Goal: Information Seeking & Learning: Find specific fact

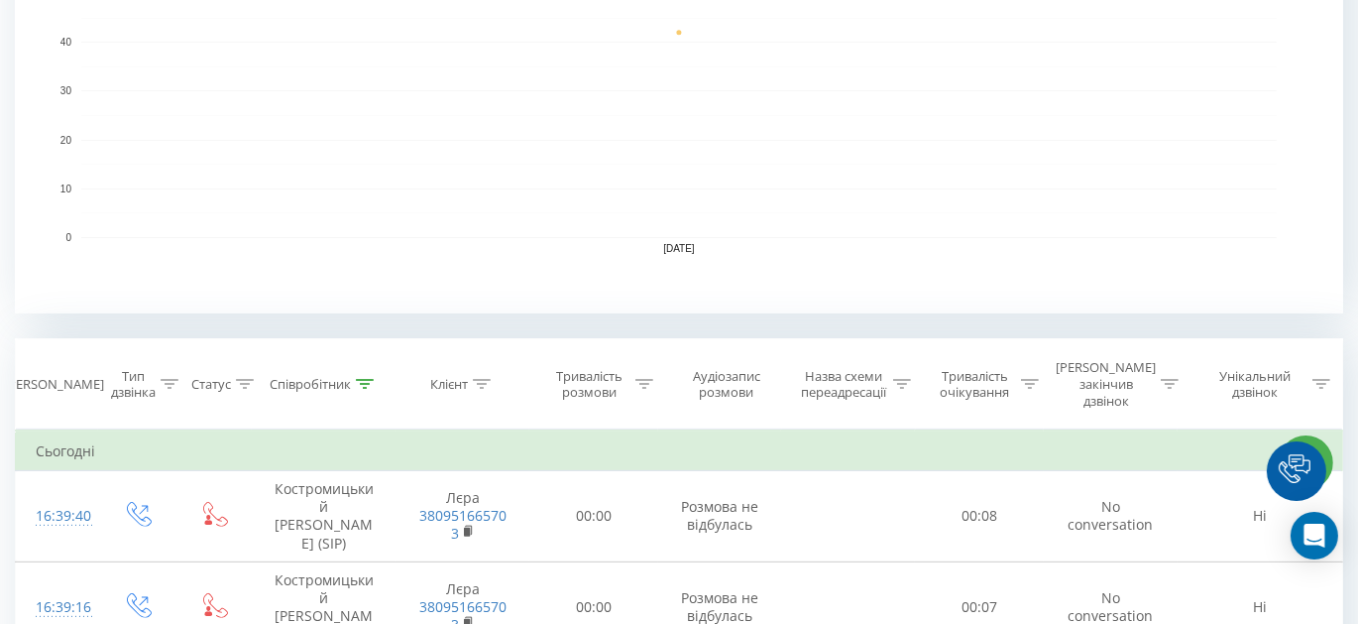
scroll to position [631, 0]
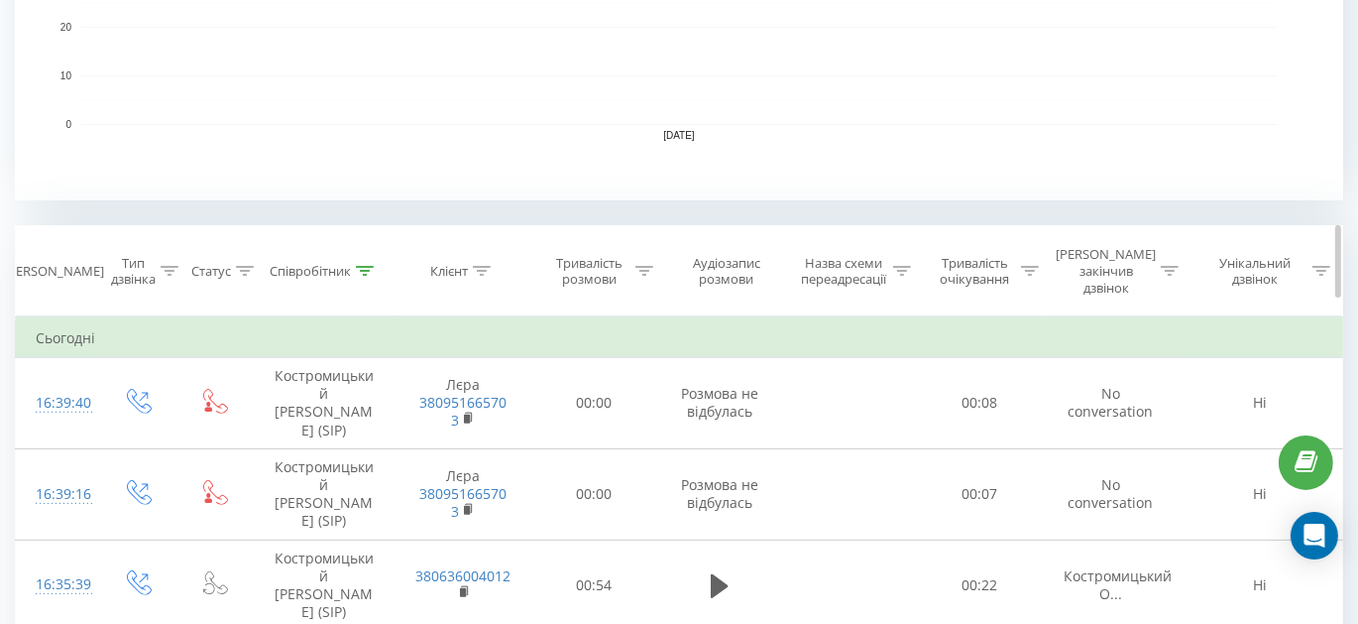
click at [650, 266] on div at bounding box center [645, 271] width 18 height 17
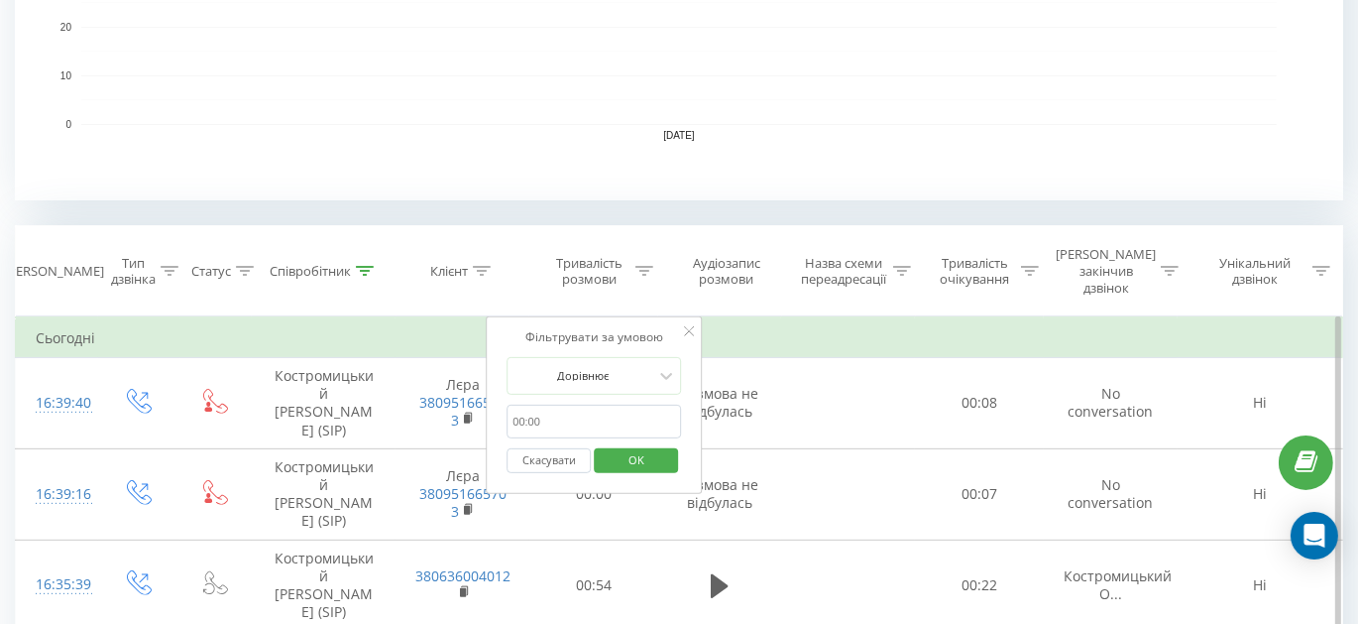
click at [551, 405] on input "text" at bounding box center [594, 422] width 175 height 35
type input "01:00"
click at [596, 366] on div at bounding box center [583, 375] width 141 height 19
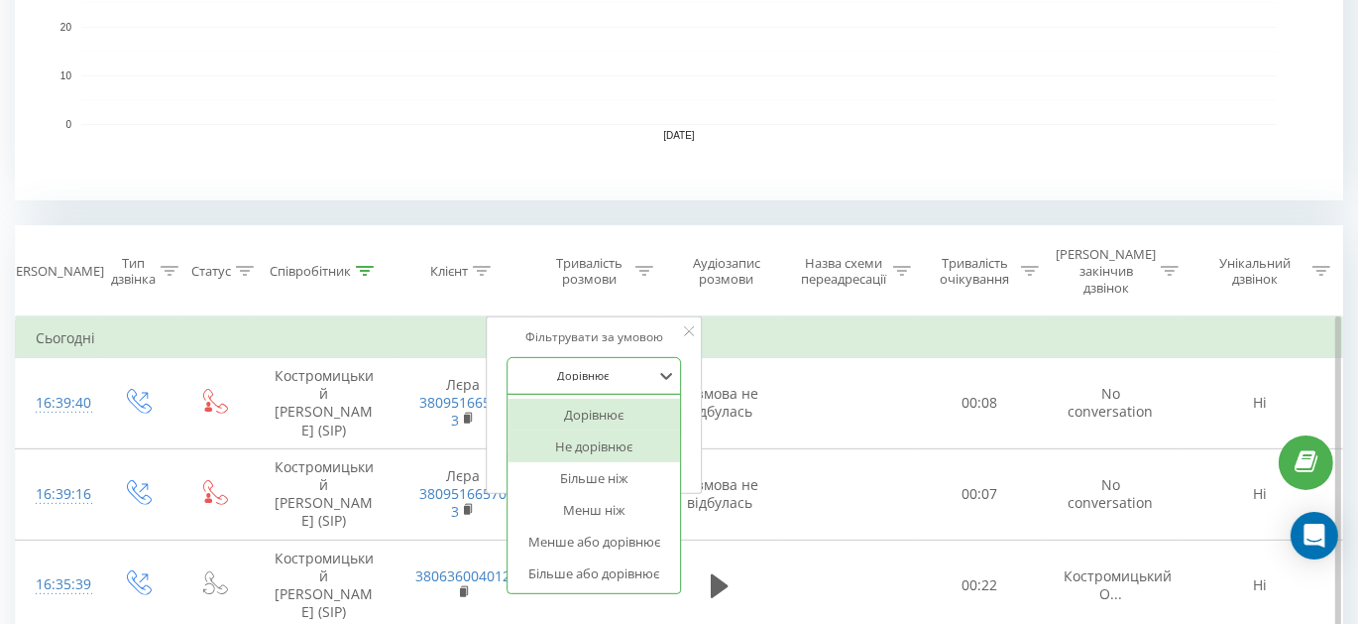
click at [615, 430] on div "Не дорівнює" at bounding box center [594, 446] width 173 height 32
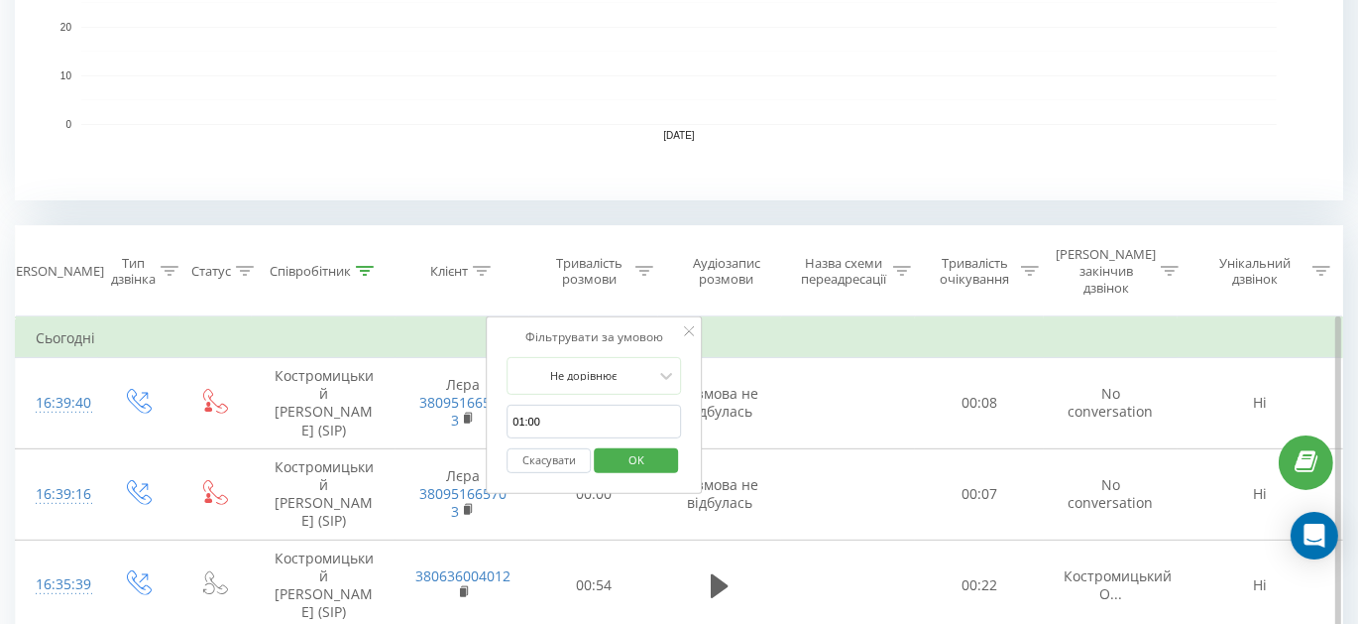
click at [635, 444] on span "OK" at bounding box center [637, 459] width 56 height 31
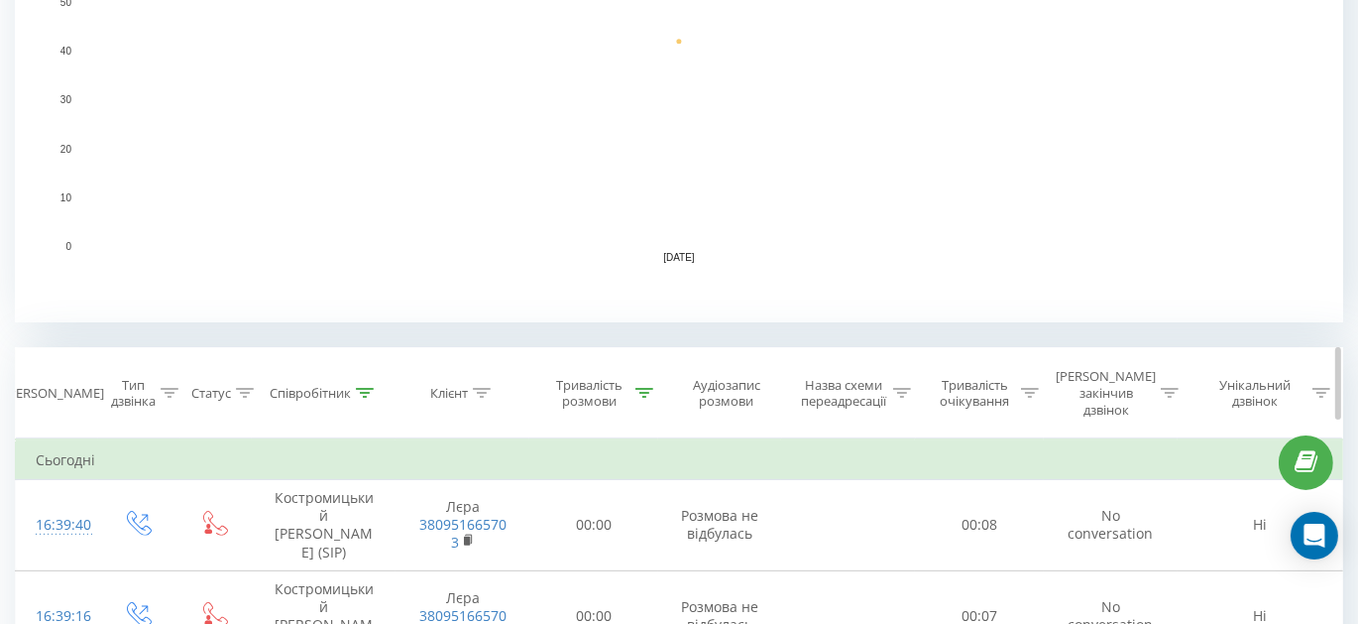
scroll to position [548, 0]
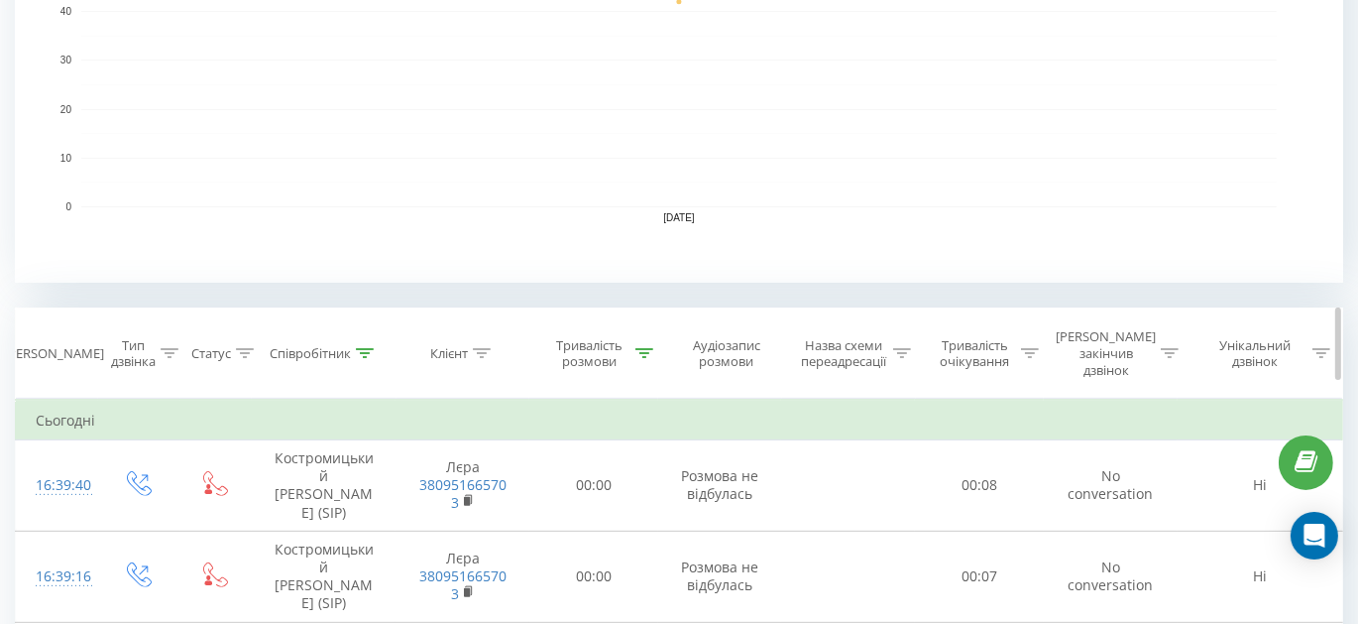
click at [636, 348] on icon at bounding box center [645, 353] width 18 height 10
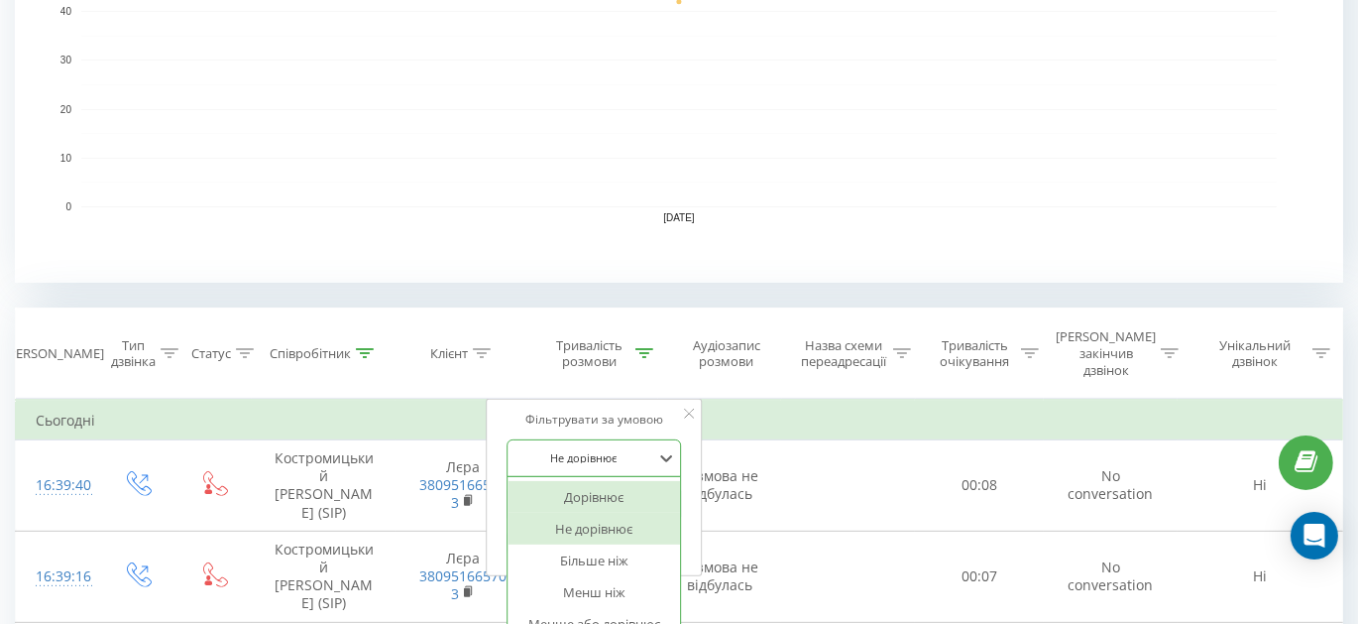
click at [613, 439] on div "6 results available. Use Up and Down to choose options, press Enter to select t…" at bounding box center [594, 458] width 175 height 38
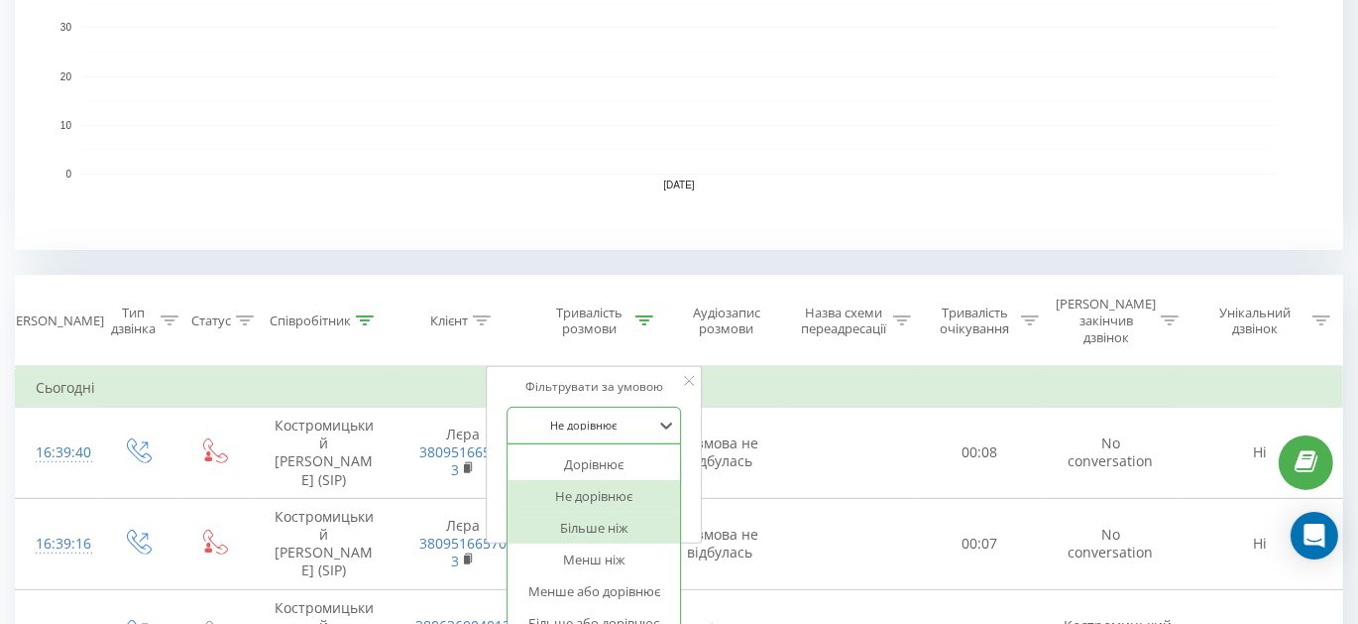
click at [597, 515] on div "Більше ніж" at bounding box center [594, 528] width 173 height 32
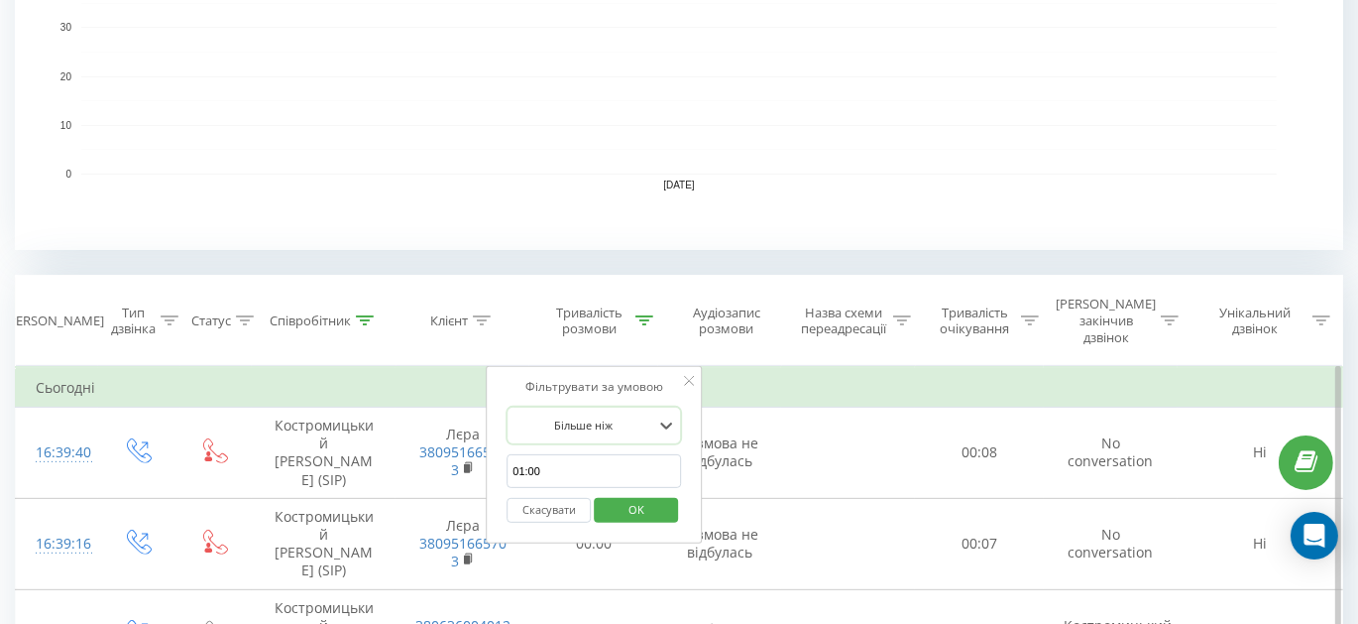
click at [640, 488] on div "Скасувати OK" at bounding box center [594, 510] width 175 height 45
click at [658, 494] on span "OK" at bounding box center [637, 509] width 56 height 31
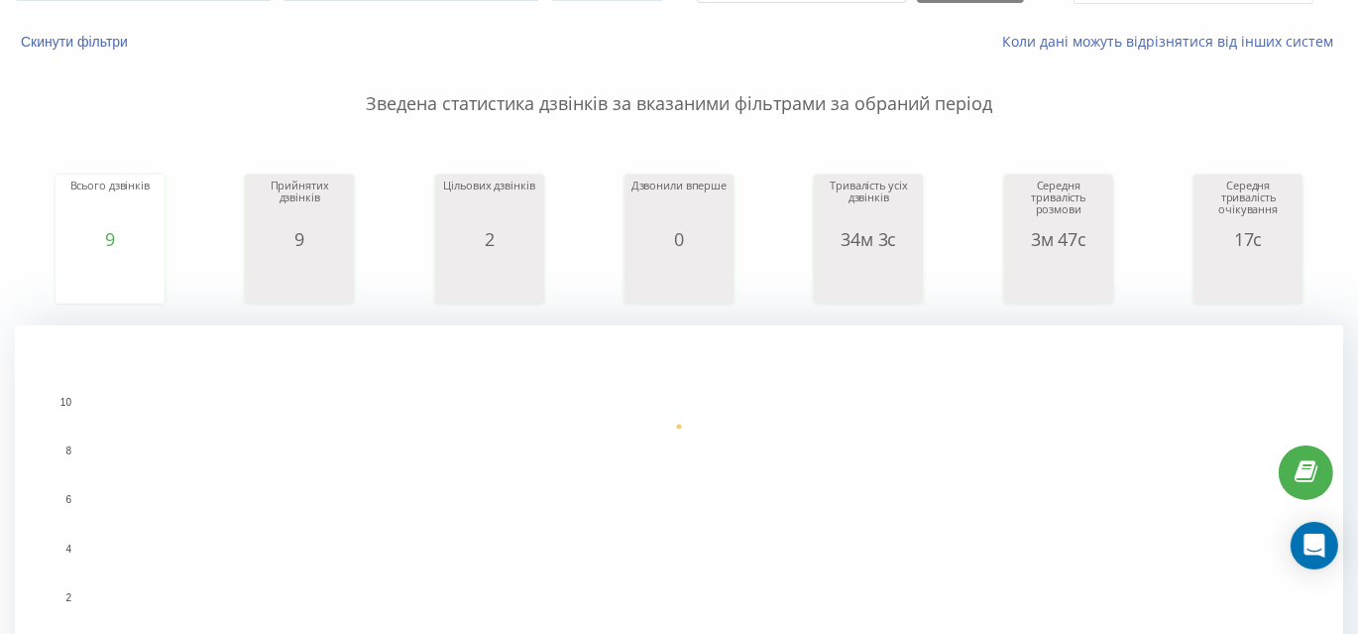
scroll to position [89, 0]
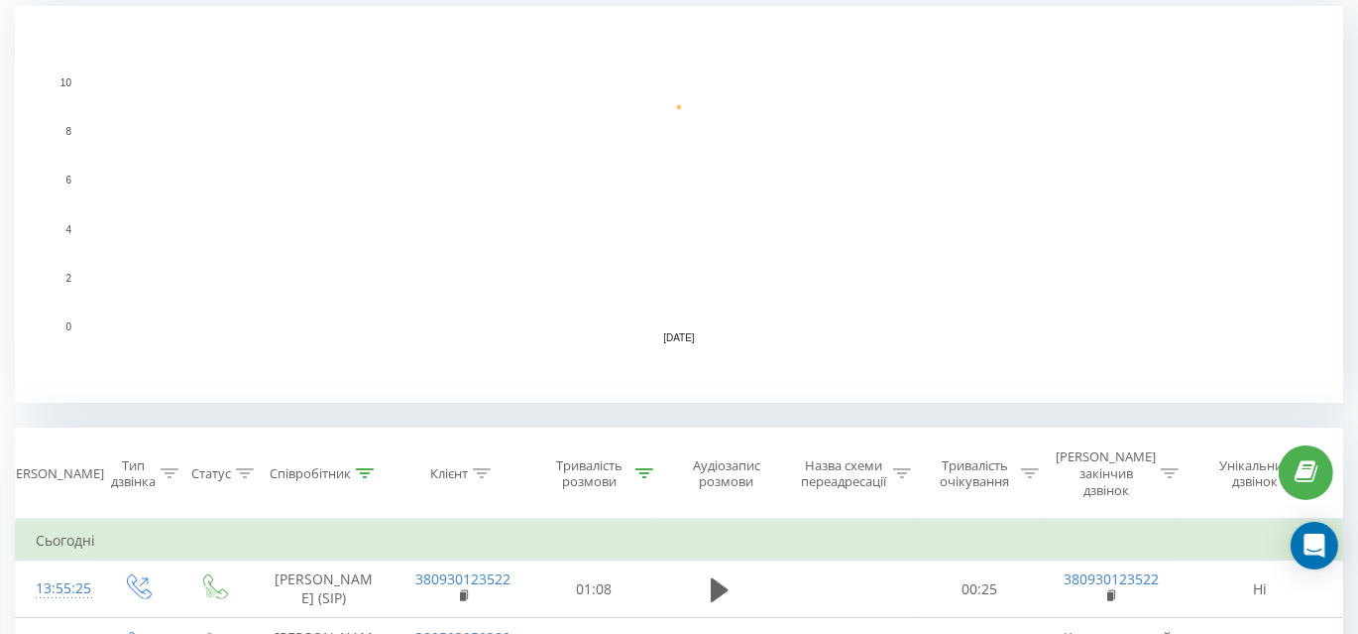
scroll to position [450, 0]
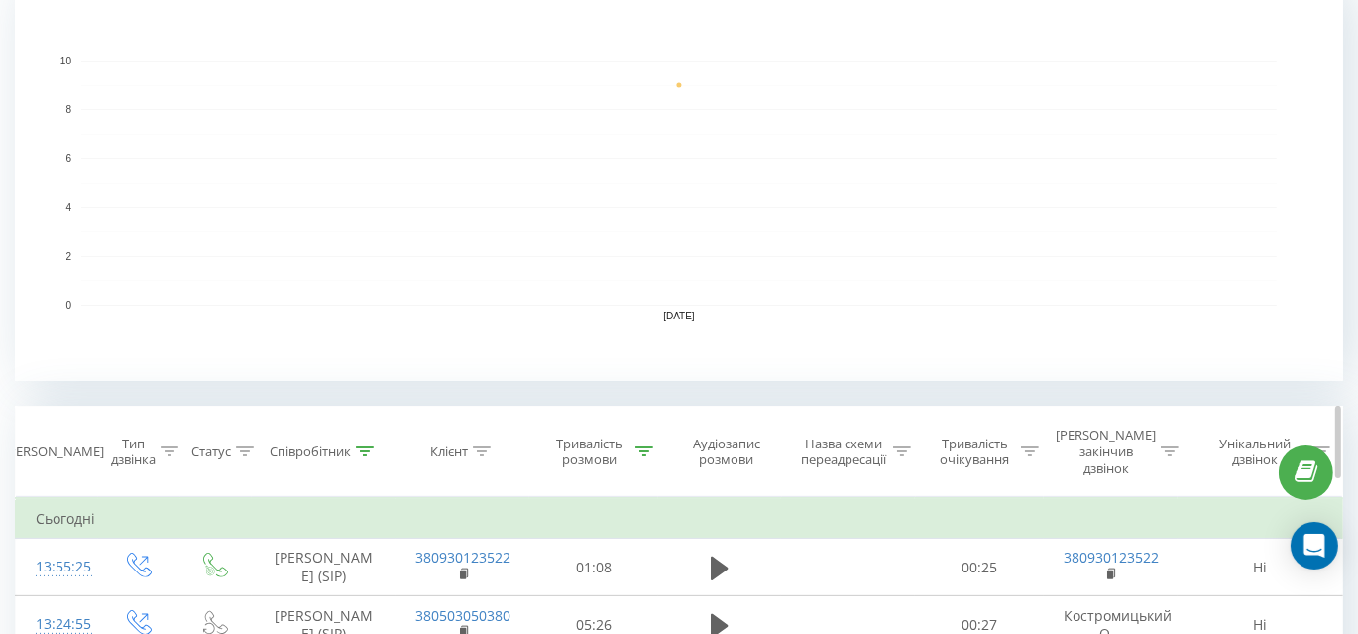
click at [642, 446] on icon at bounding box center [645, 451] width 18 height 10
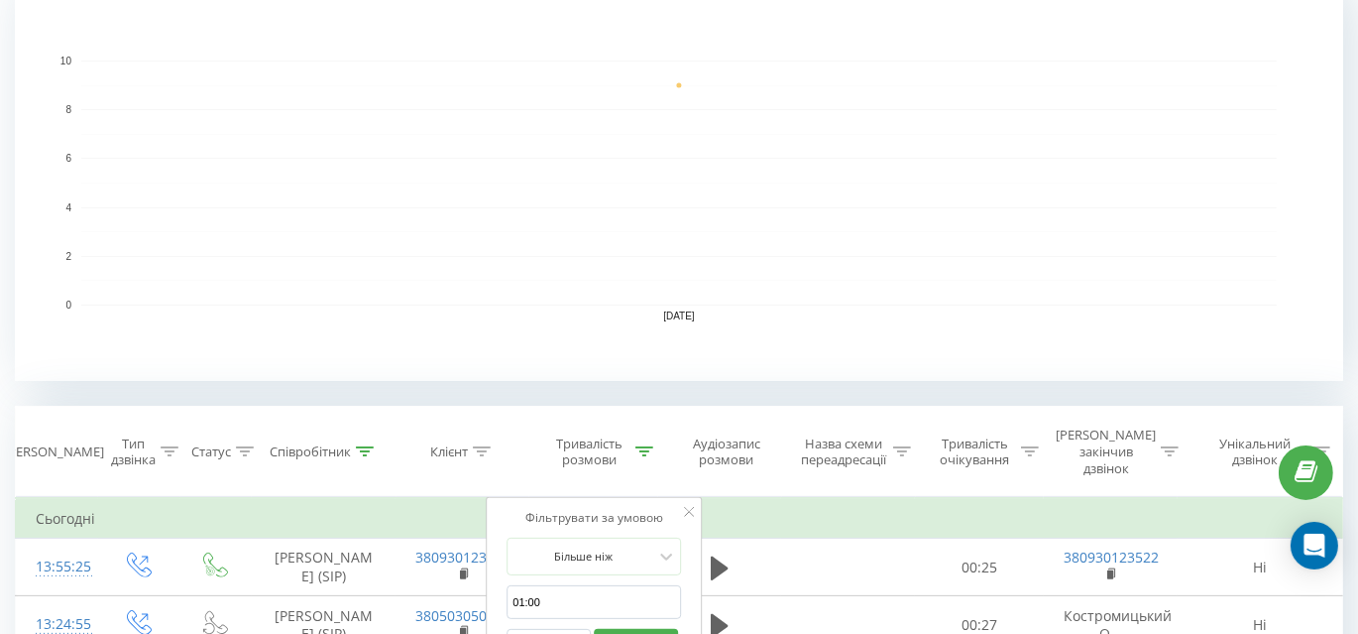
click at [545, 629] on button "Скасувати" at bounding box center [549, 641] width 84 height 25
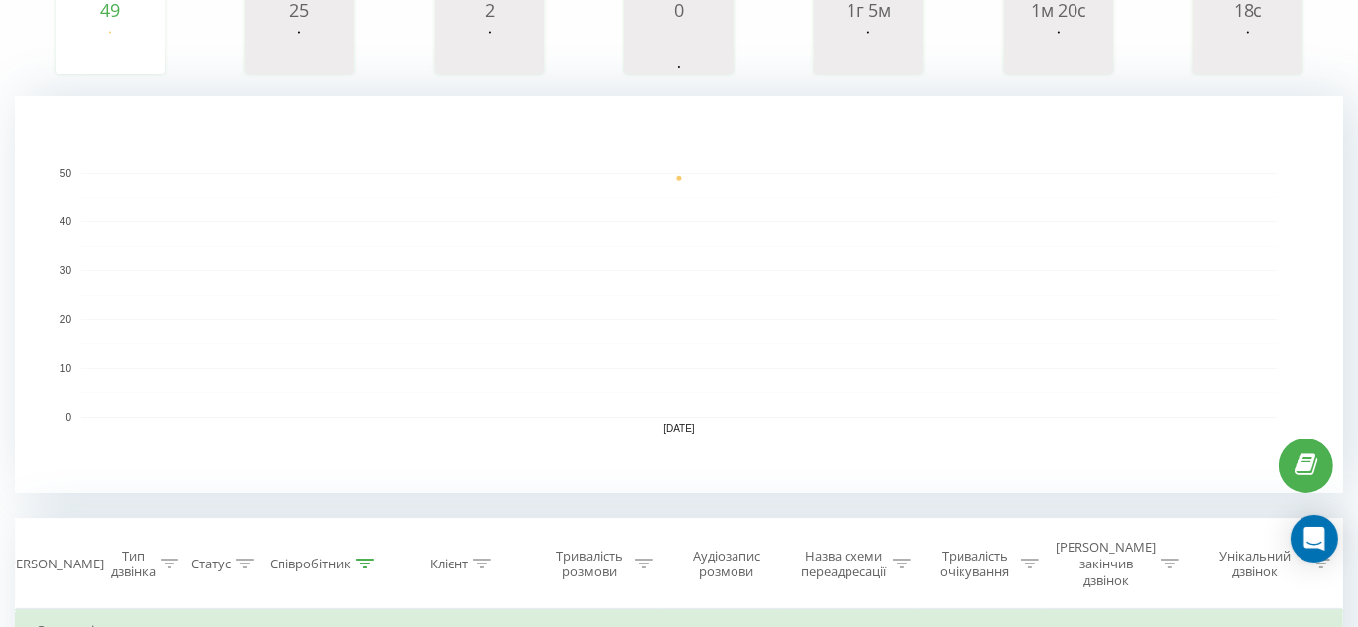
scroll to position [540, 0]
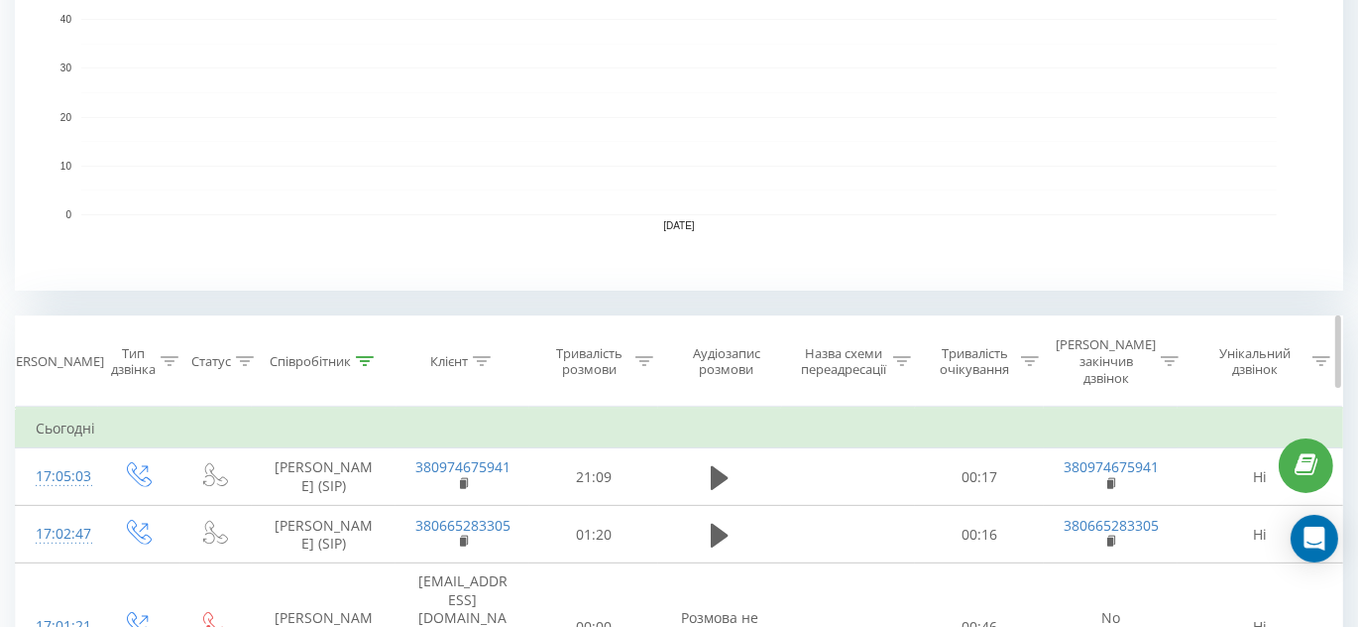
click at [652, 356] on icon at bounding box center [645, 361] width 18 height 10
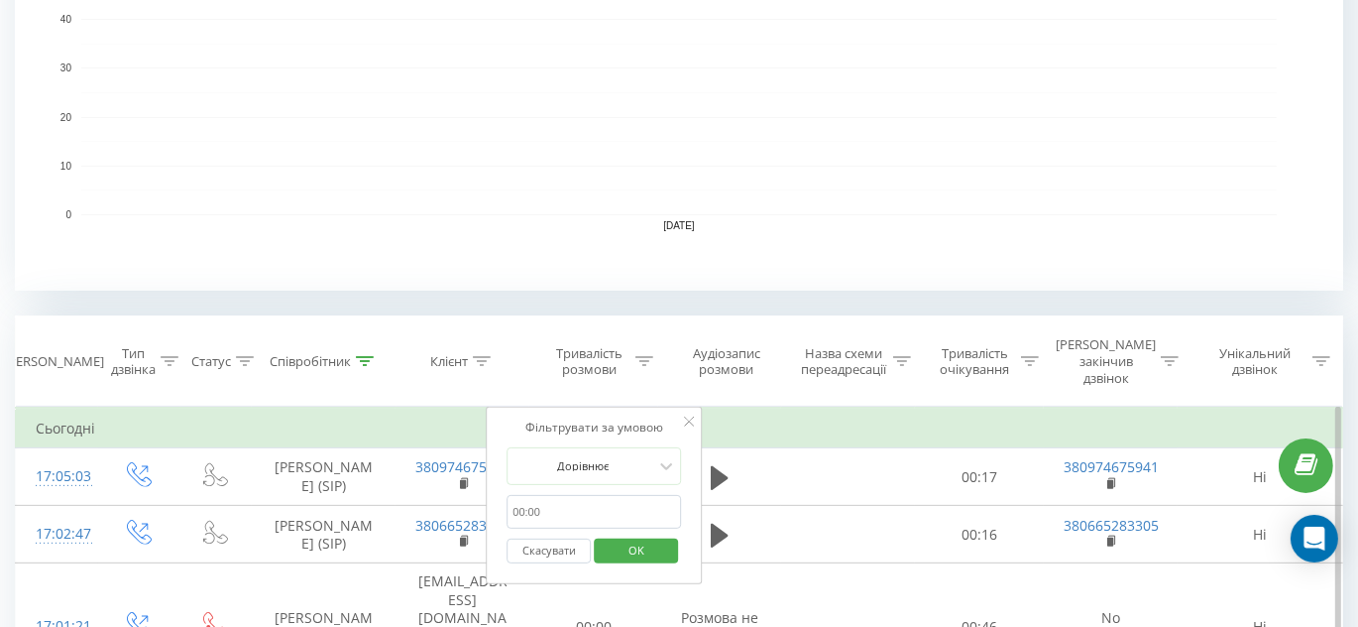
click at [588, 495] on input "text" at bounding box center [594, 512] width 175 height 35
type input "01:00"
click button "OK" at bounding box center [636, 550] width 84 height 25
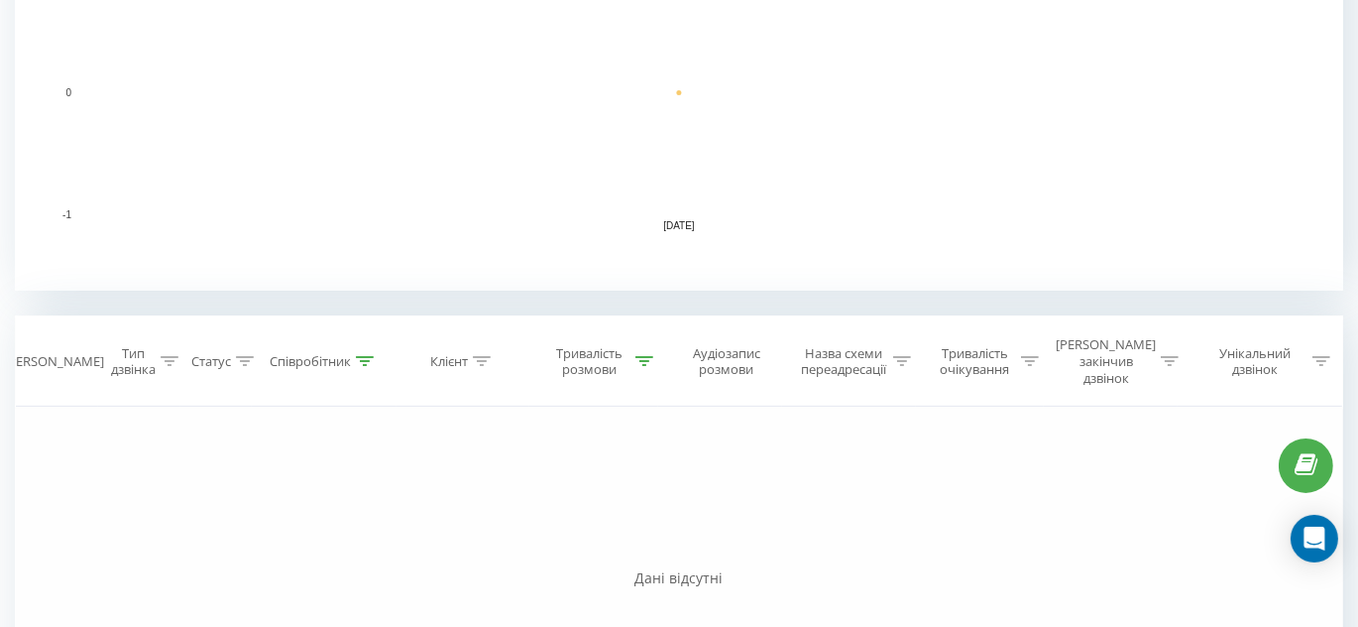
scroll to position [487, 0]
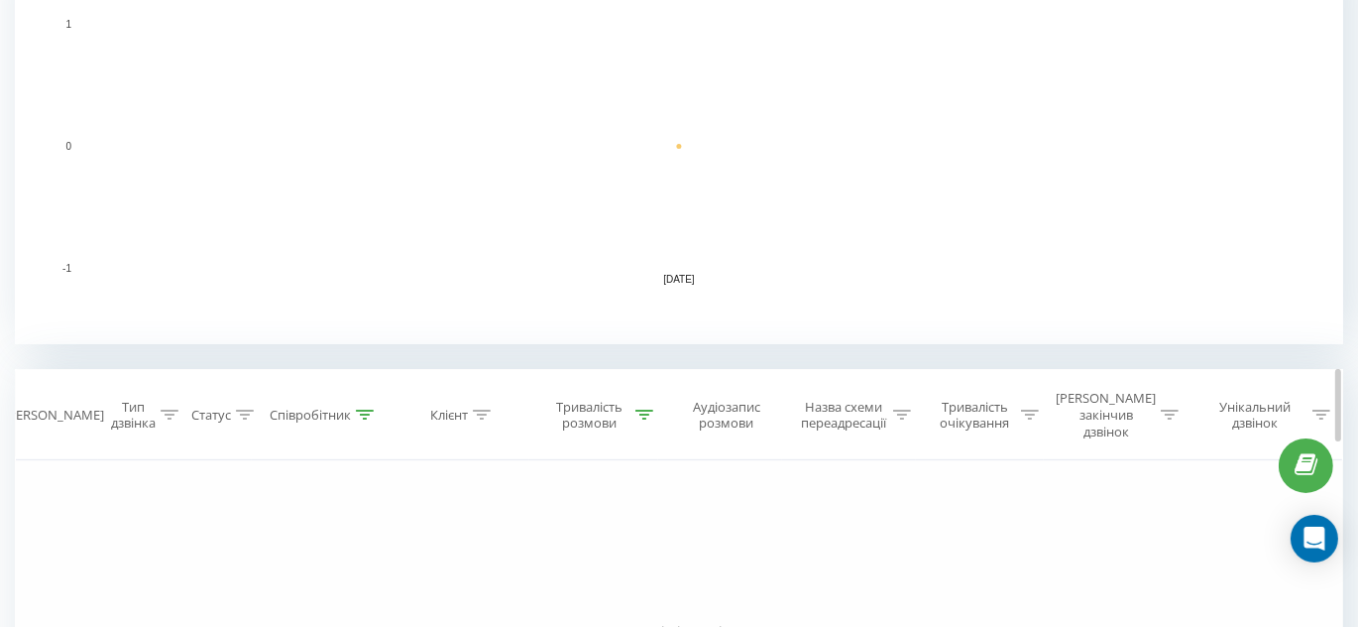
click at [650, 410] on icon at bounding box center [645, 415] width 18 height 10
click at [625, 510] on div "Дорівнює" at bounding box center [595, 520] width 175 height 38
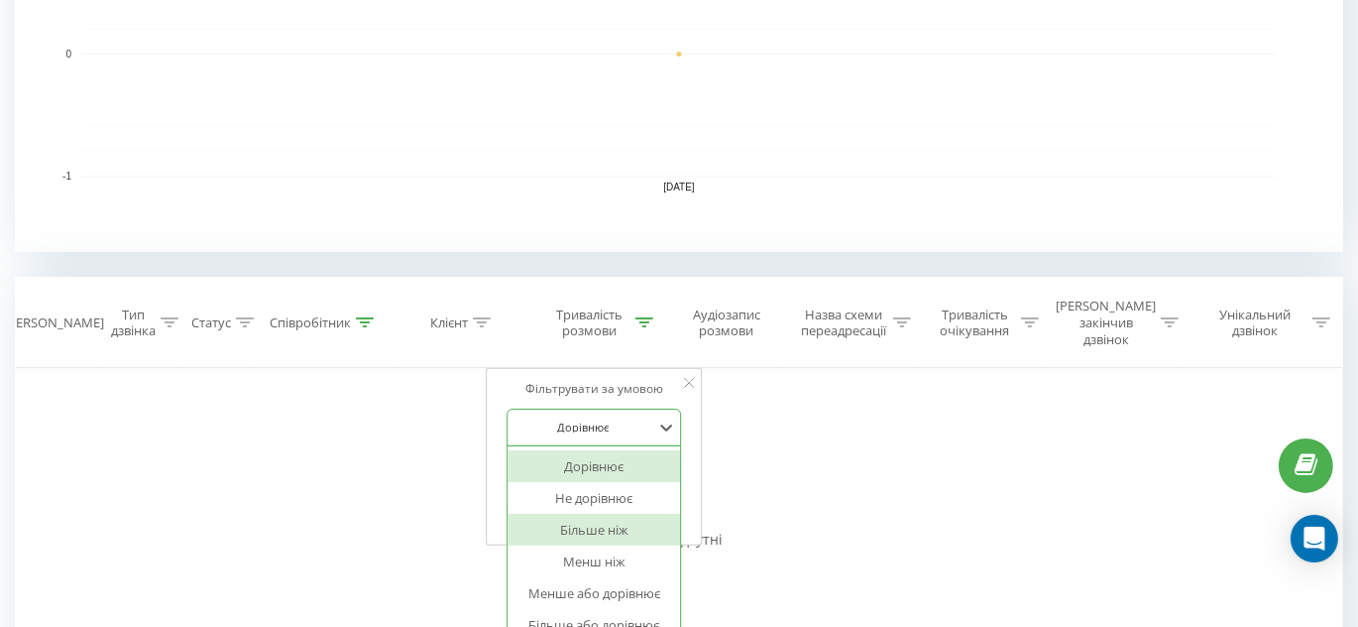
click at [614, 518] on div "Більше ніж" at bounding box center [595, 530] width 173 height 32
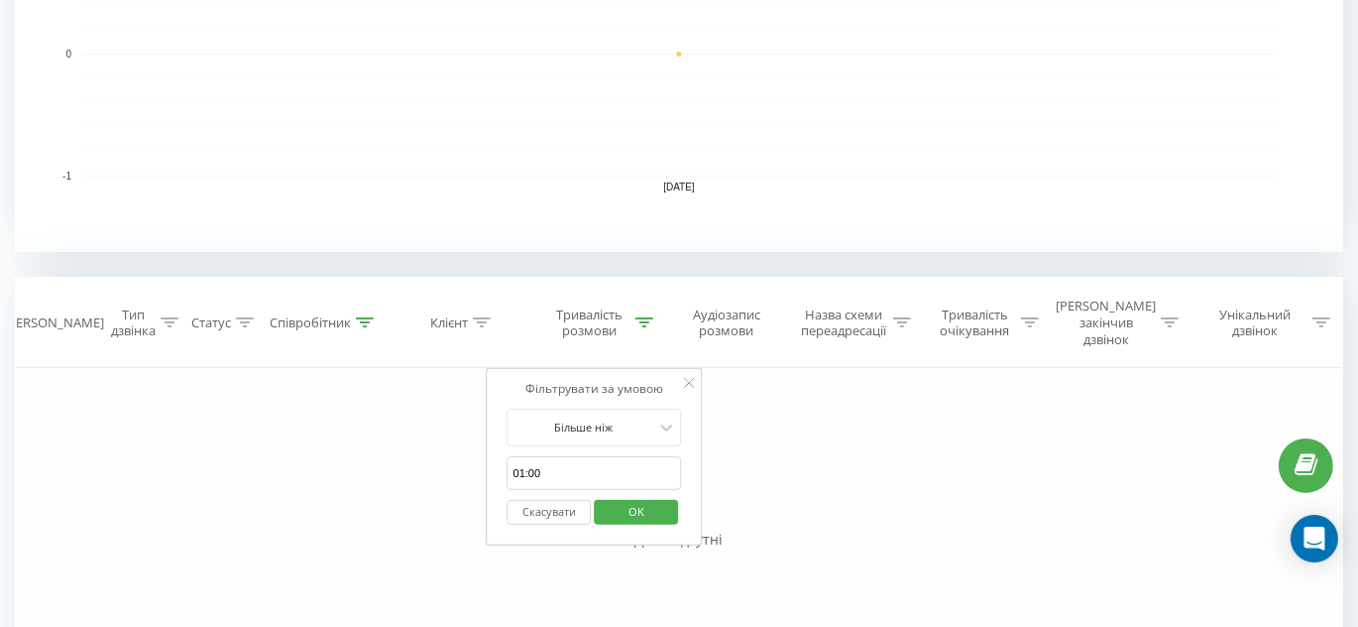
click at [646, 496] on span "OK" at bounding box center [637, 511] width 56 height 31
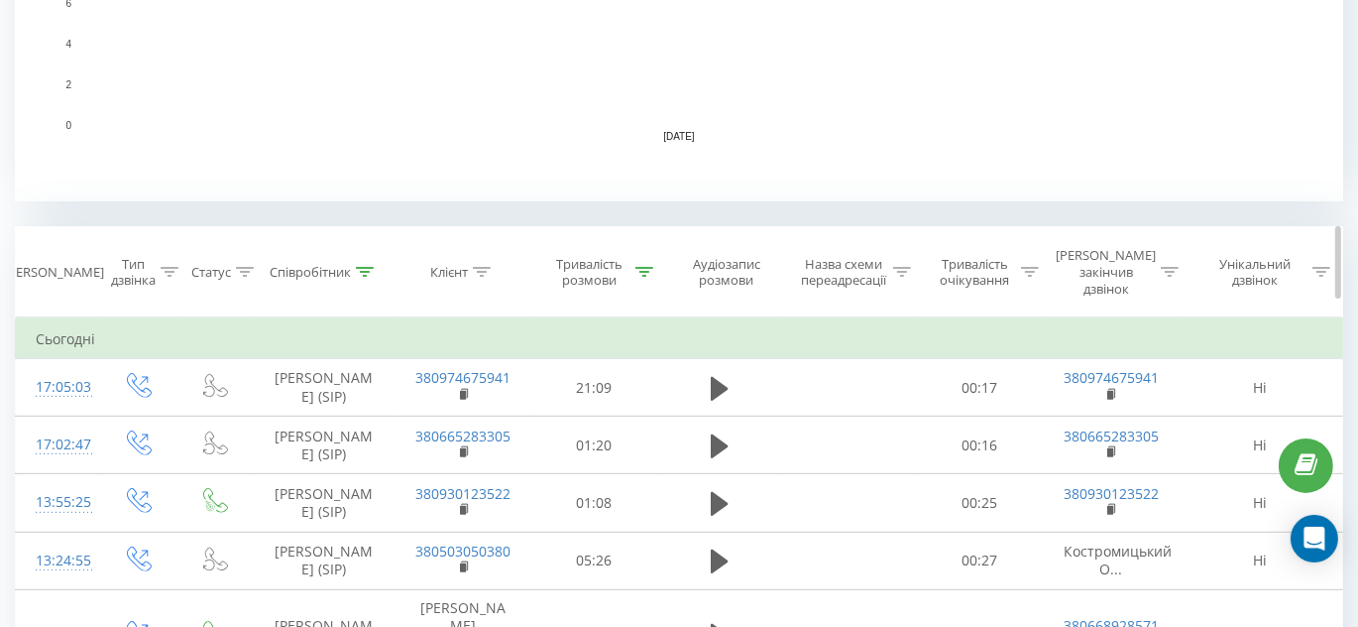
scroll to position [631, 0]
click at [367, 266] on icon at bounding box center [365, 271] width 18 height 10
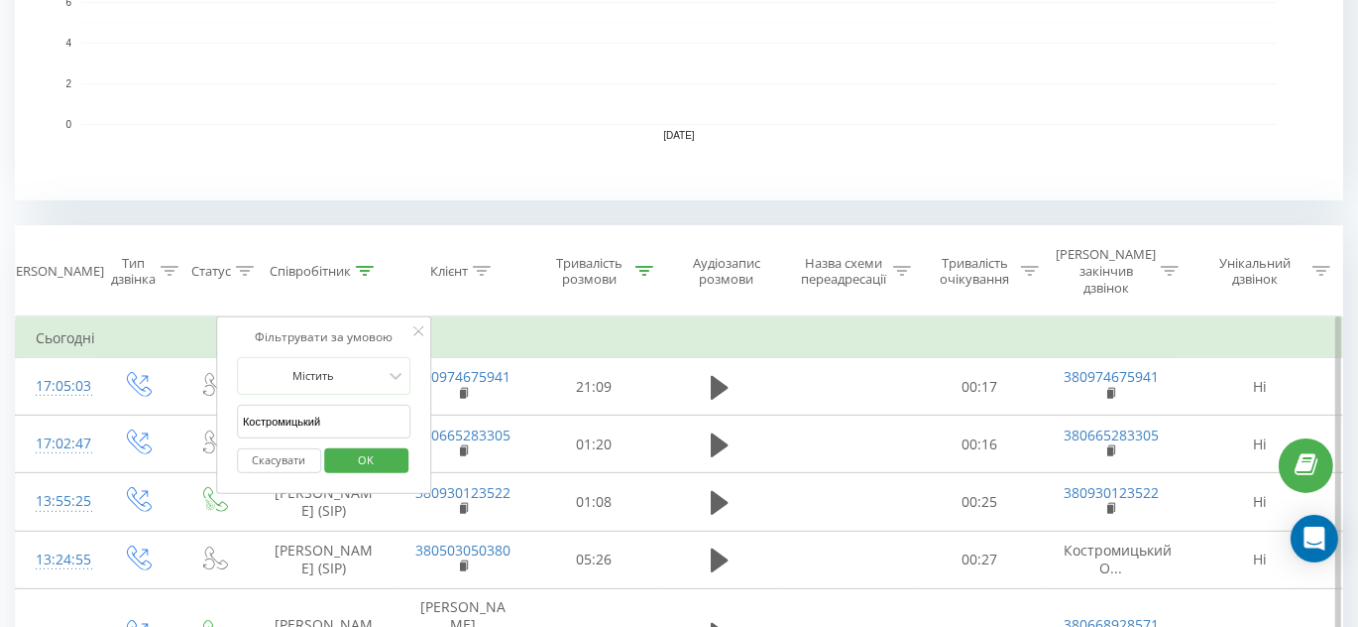
click at [329, 409] on input "Костромицький" at bounding box center [324, 422] width 175 height 35
type input "K"
type input "Лучків"
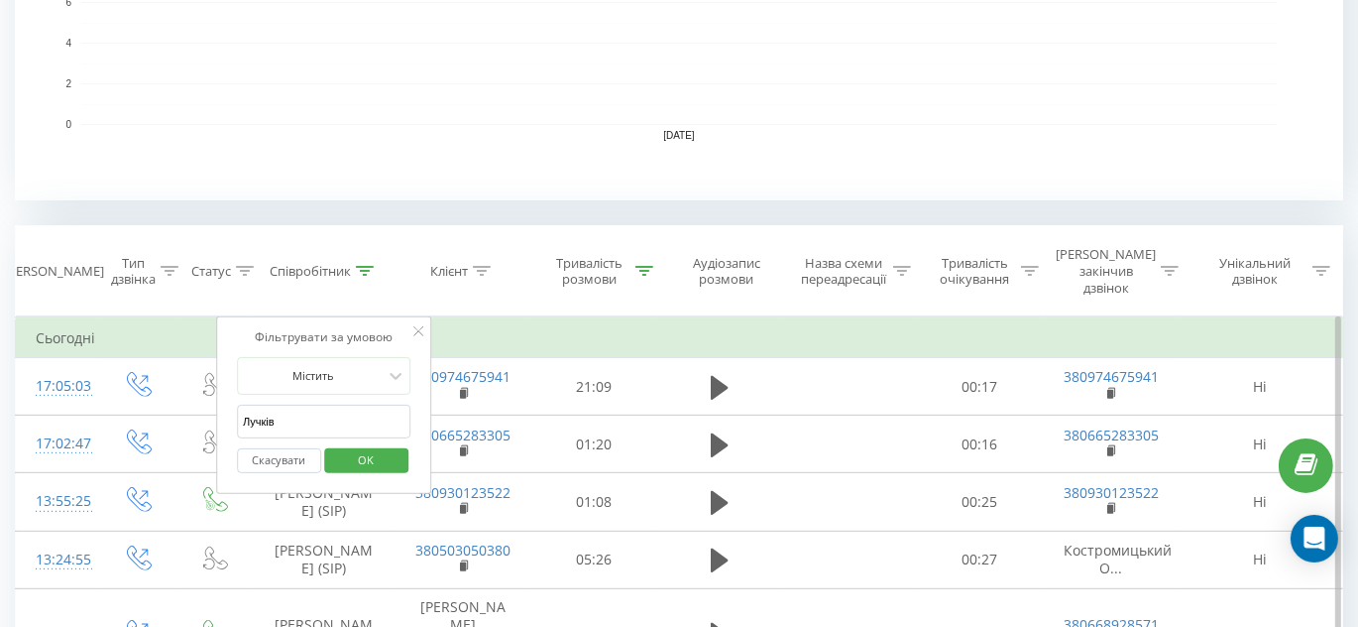
click button "OK" at bounding box center [366, 460] width 84 height 25
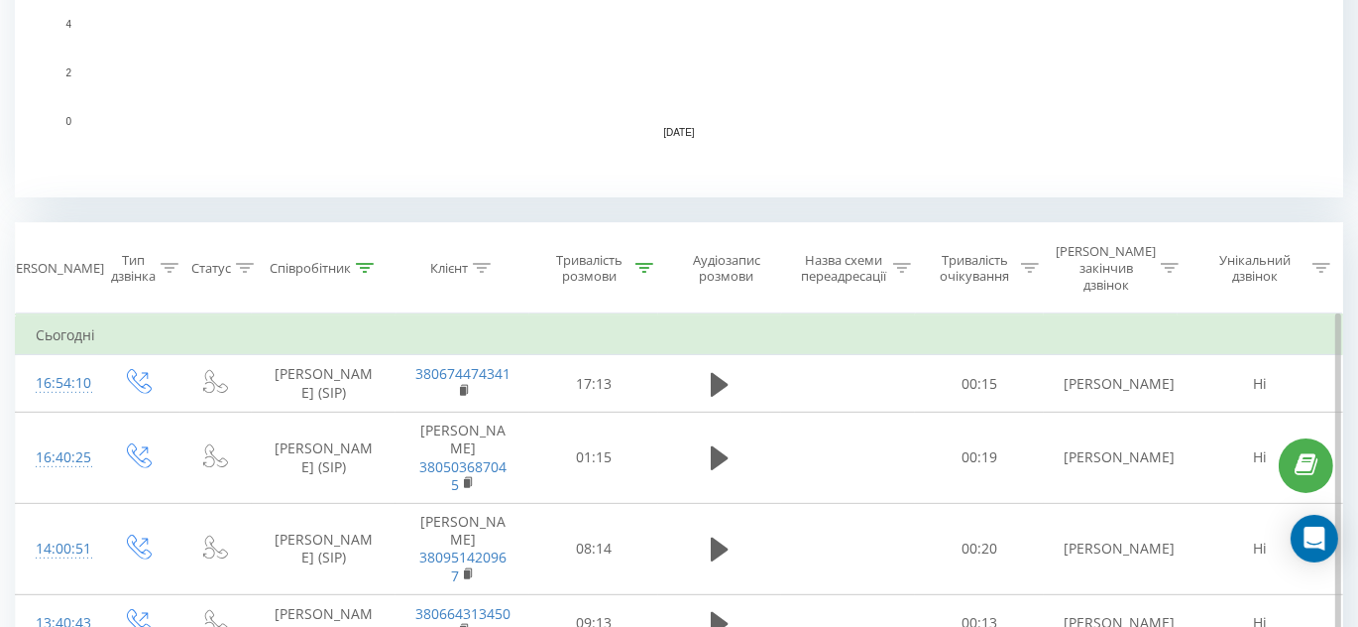
scroll to position [639, 0]
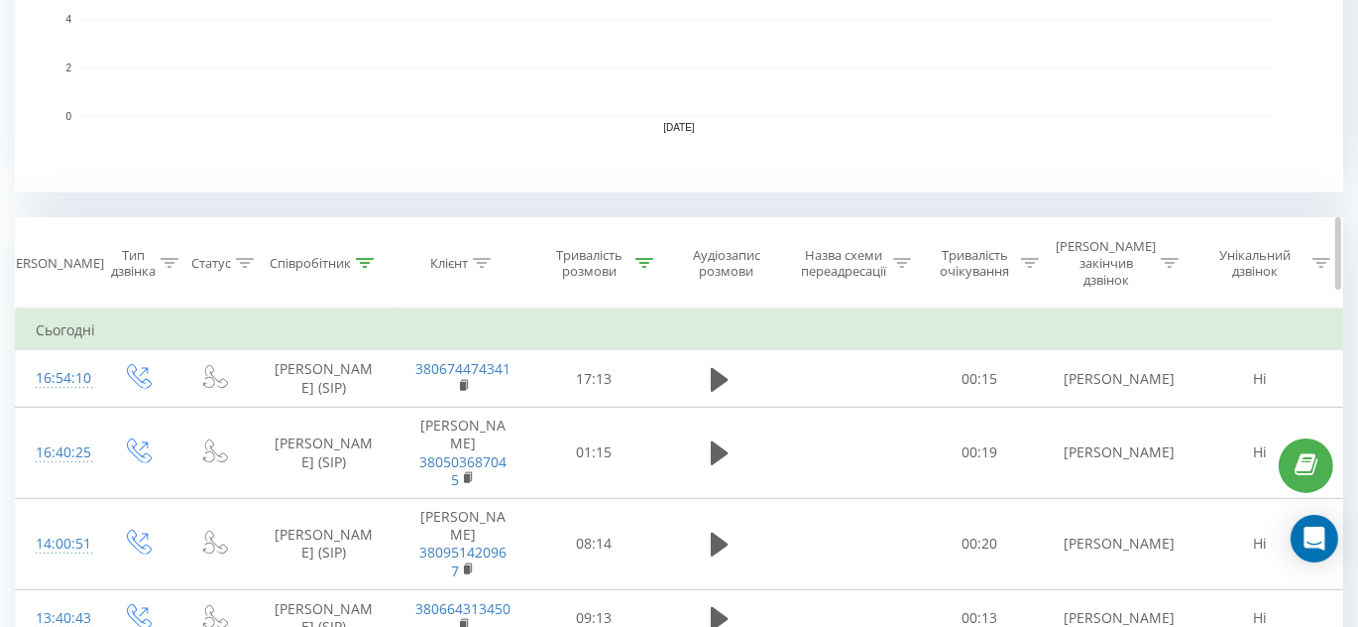
click at [362, 255] on div at bounding box center [365, 263] width 18 height 17
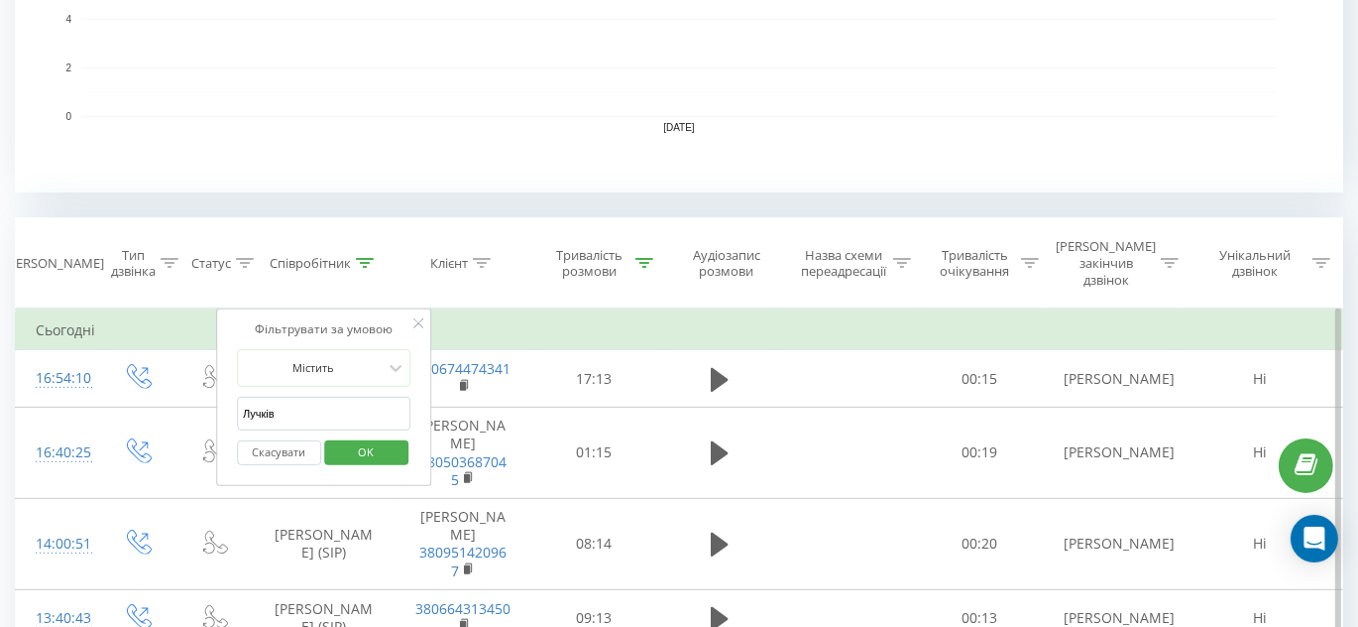
click at [354, 397] on input "Лучків" at bounding box center [324, 414] width 175 height 35
type input "Тягло"
click button "OK" at bounding box center [366, 452] width 84 height 25
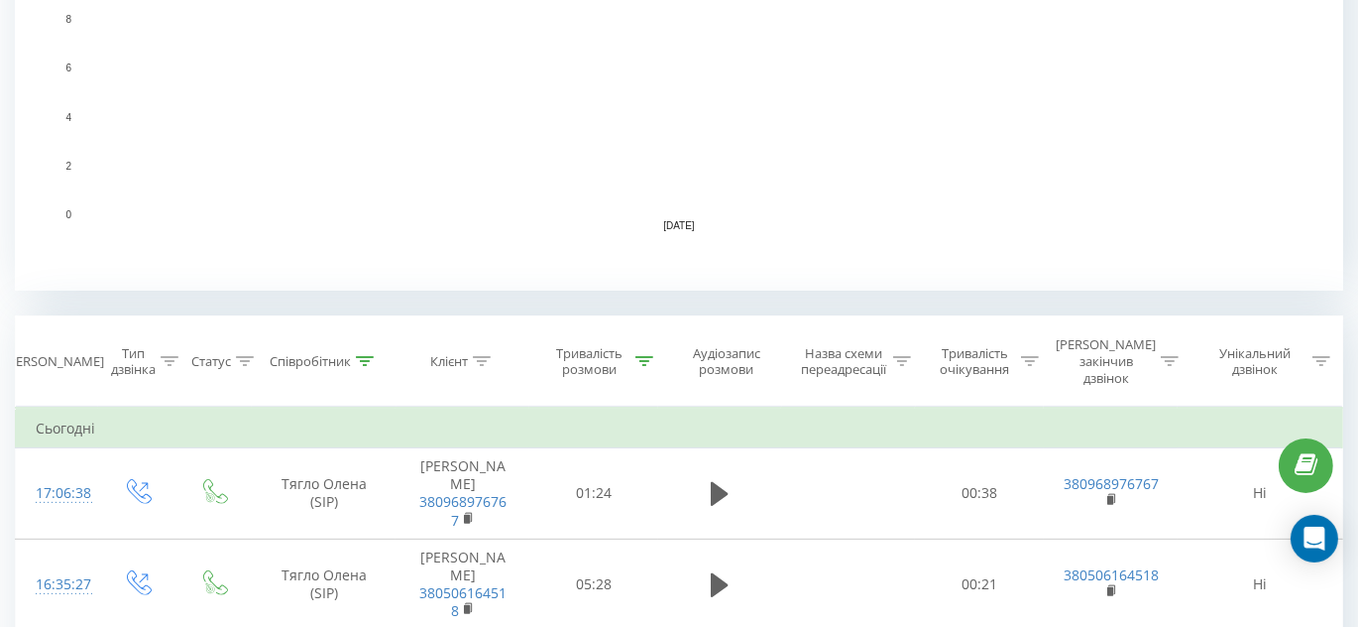
scroll to position [646, 0]
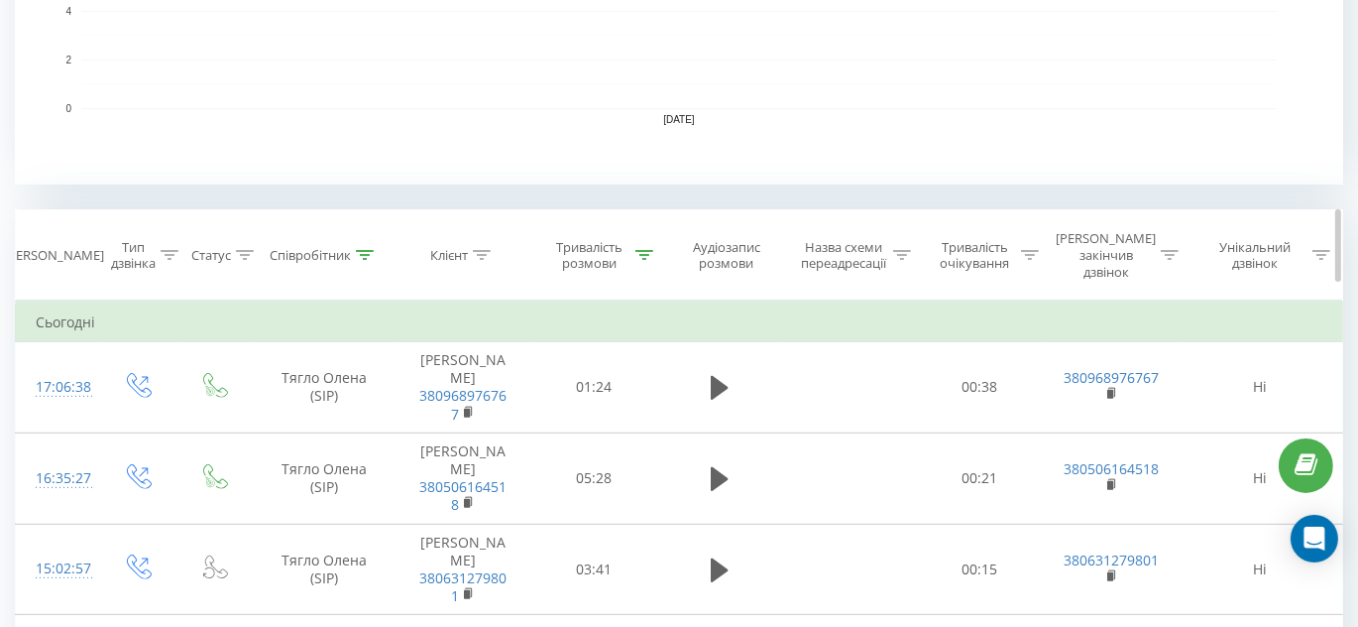
click at [371, 250] on icon at bounding box center [365, 255] width 18 height 10
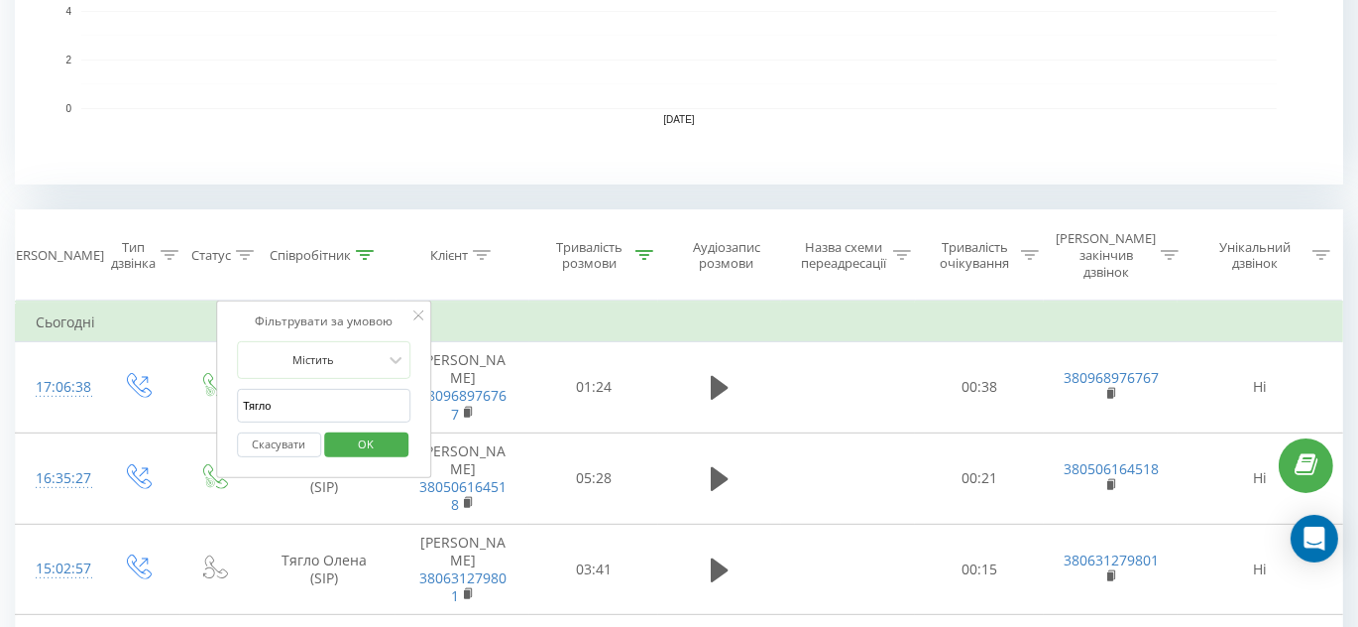
click at [349, 389] on input "Тягло" at bounding box center [324, 406] width 175 height 35
type input "Заборська"
click button "OK" at bounding box center [366, 444] width 84 height 25
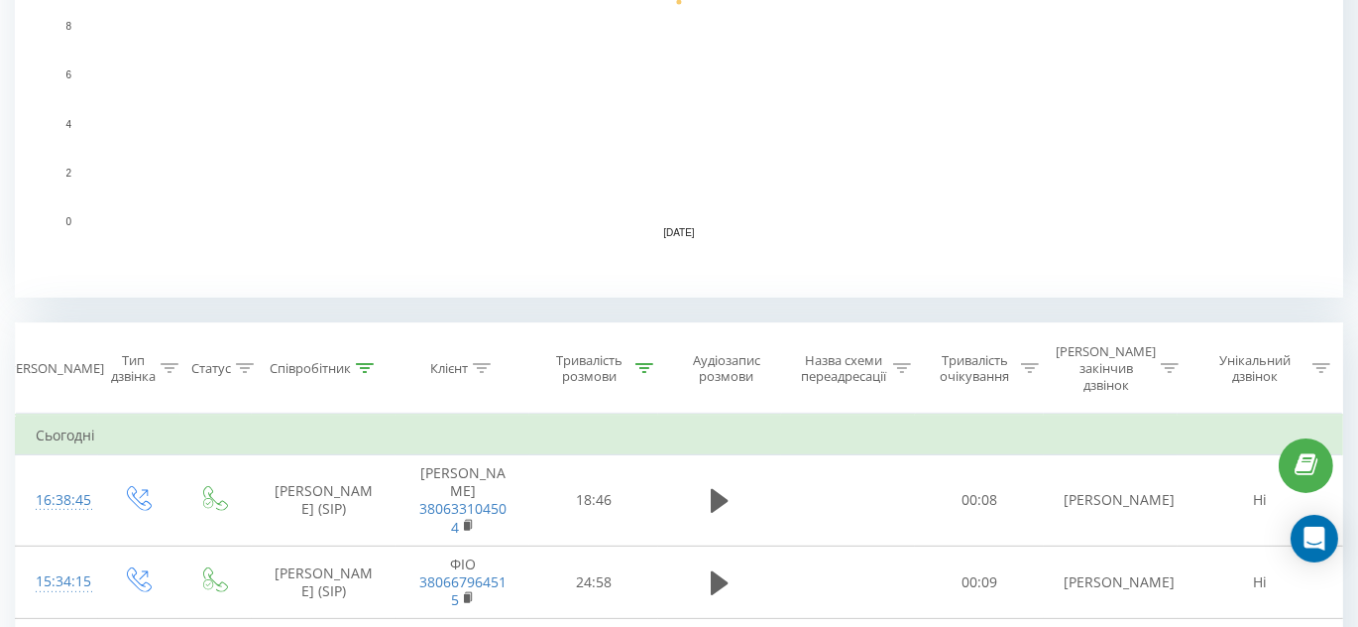
scroll to position [564, 0]
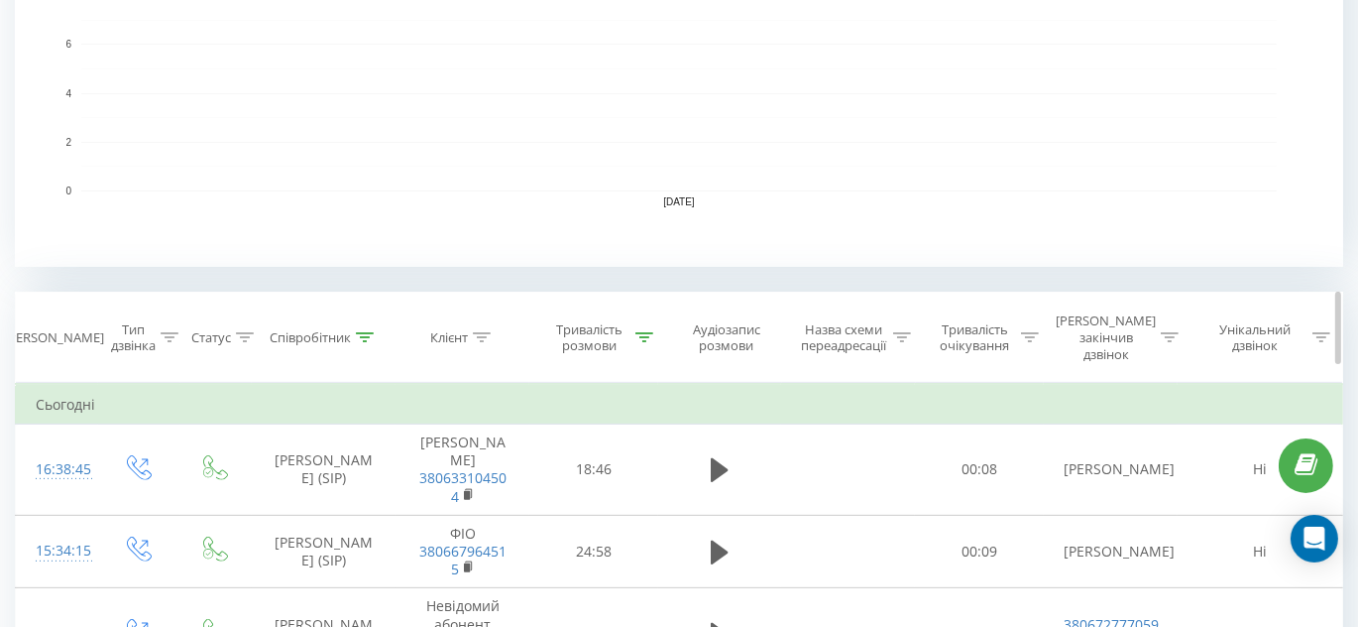
click at [360, 332] on icon at bounding box center [365, 337] width 18 height 10
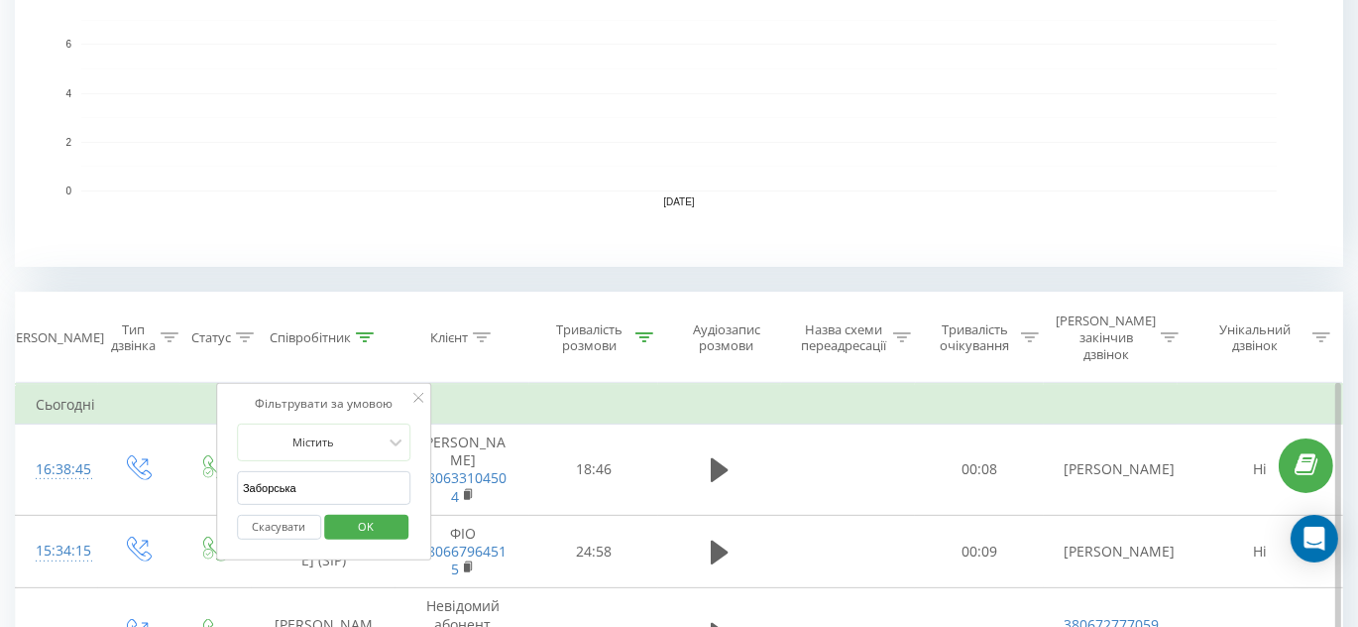
click at [352, 471] on input "Заборська" at bounding box center [324, 488] width 175 height 35
click at [351, 471] on input "Заборська" at bounding box center [324, 488] width 175 height 35
click at [329, 471] on input "Заборська" at bounding box center [324, 488] width 175 height 35
type input "Бакулін"
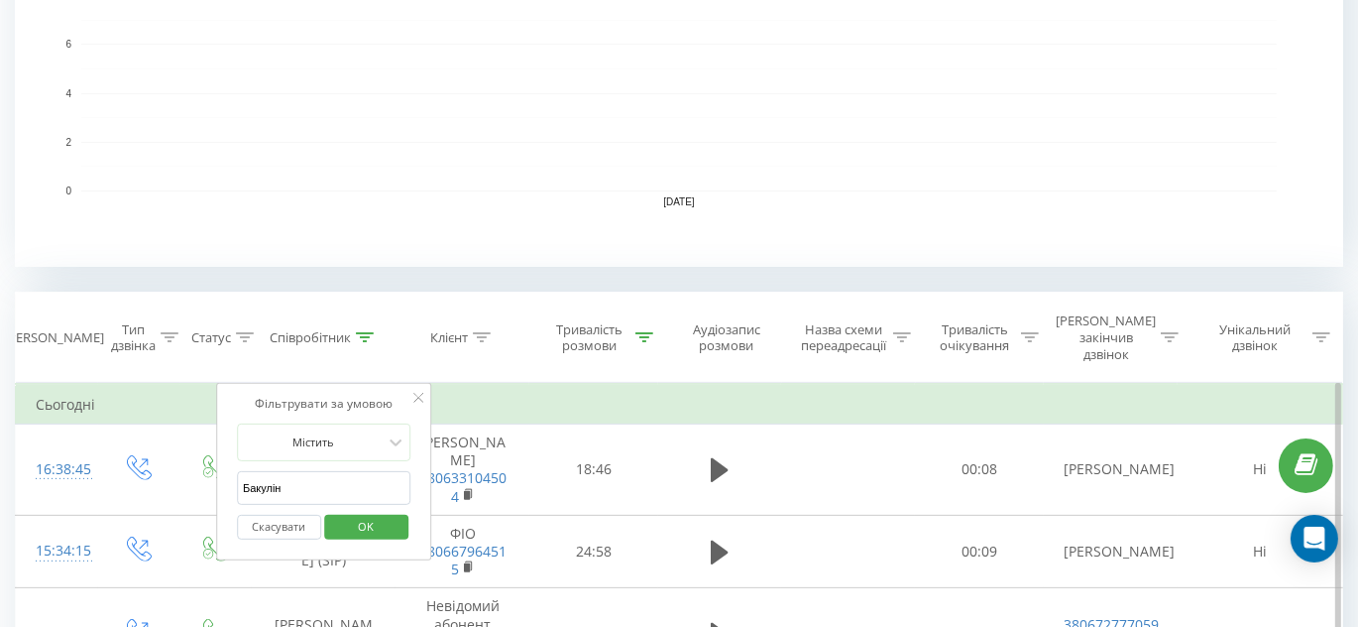
click button "OK" at bounding box center [366, 527] width 84 height 25
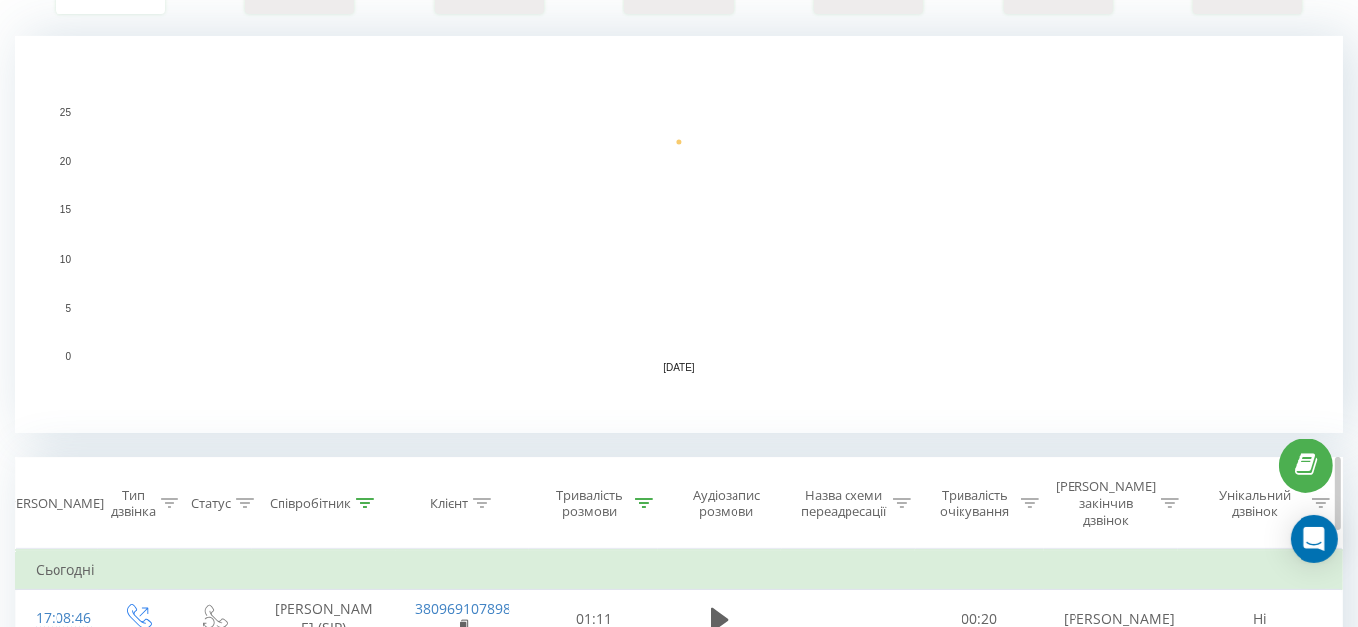
scroll to position [481, 0]
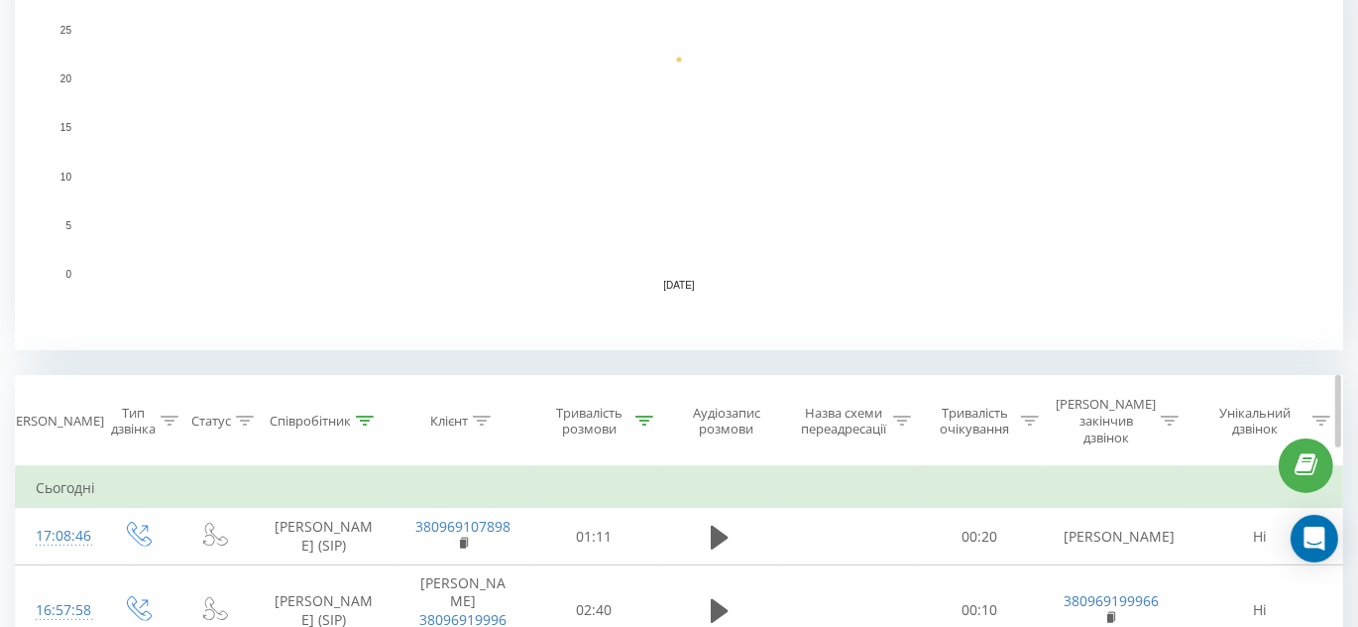
click at [365, 415] on icon at bounding box center [365, 420] width 18 height 10
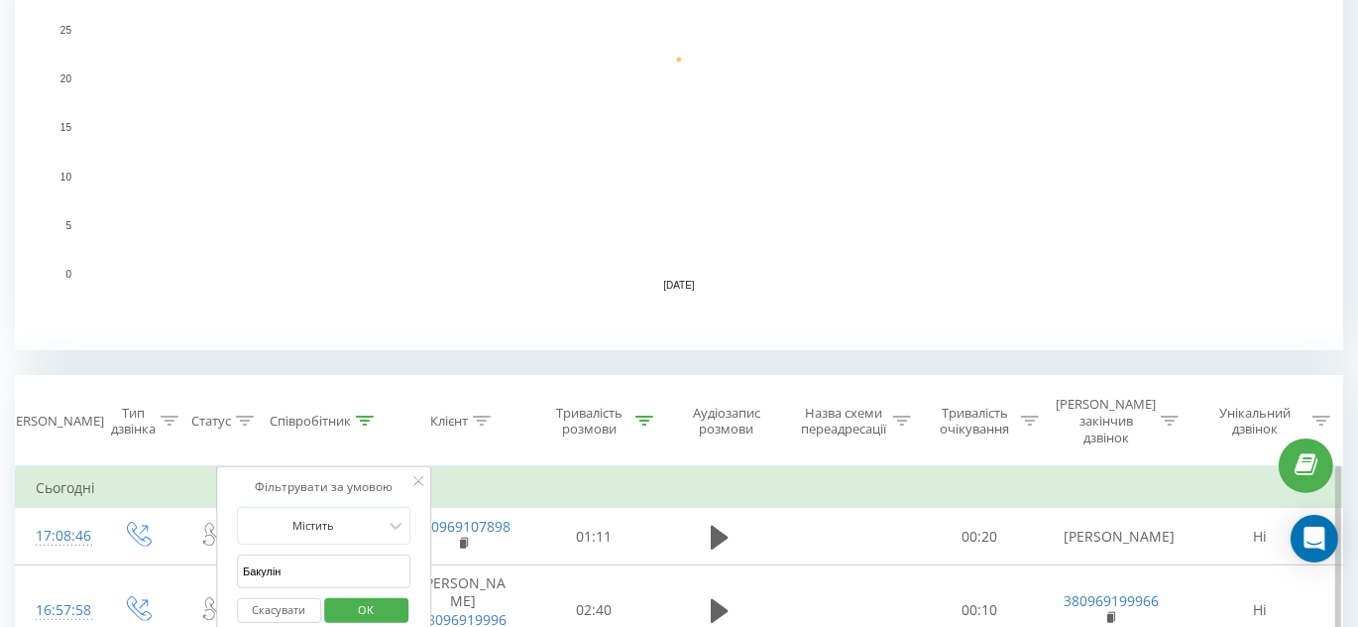
click at [323, 533] on form "Містить Бакулін Скасувати OK" at bounding box center [324, 570] width 175 height 127
click at [316, 554] on input "Бакулін" at bounding box center [324, 571] width 175 height 35
type input "Костромицький"
click button "OK" at bounding box center [366, 610] width 84 height 25
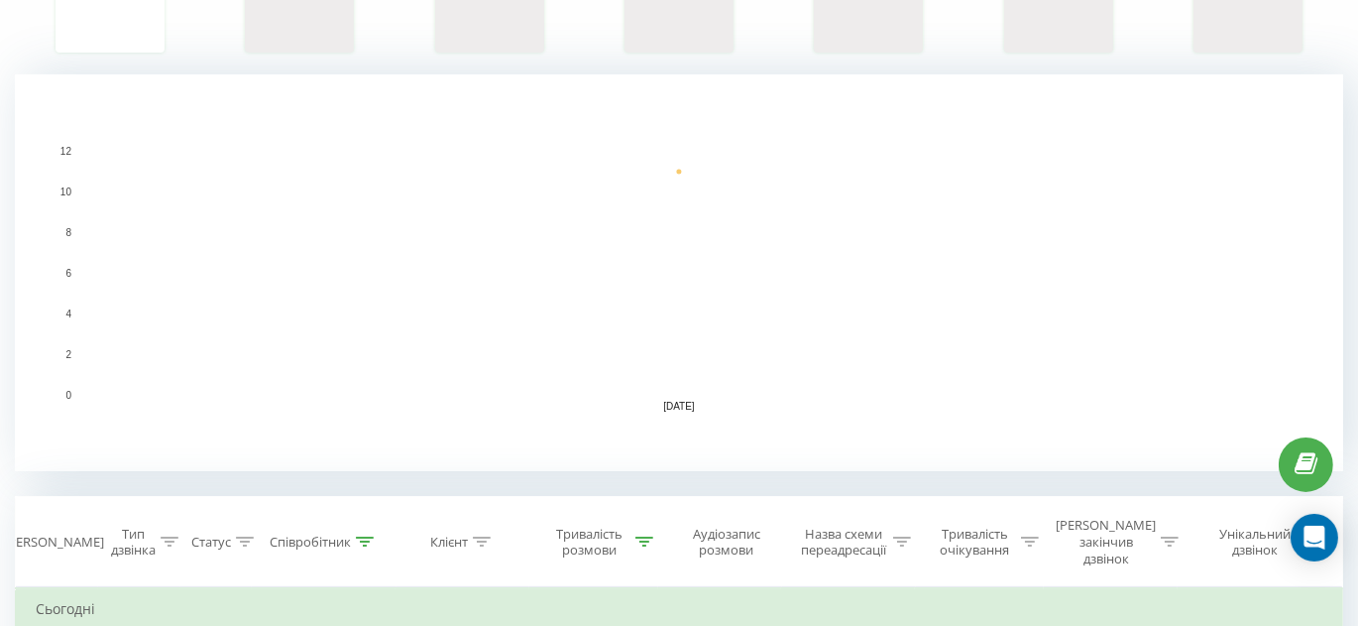
scroll to position [540, 0]
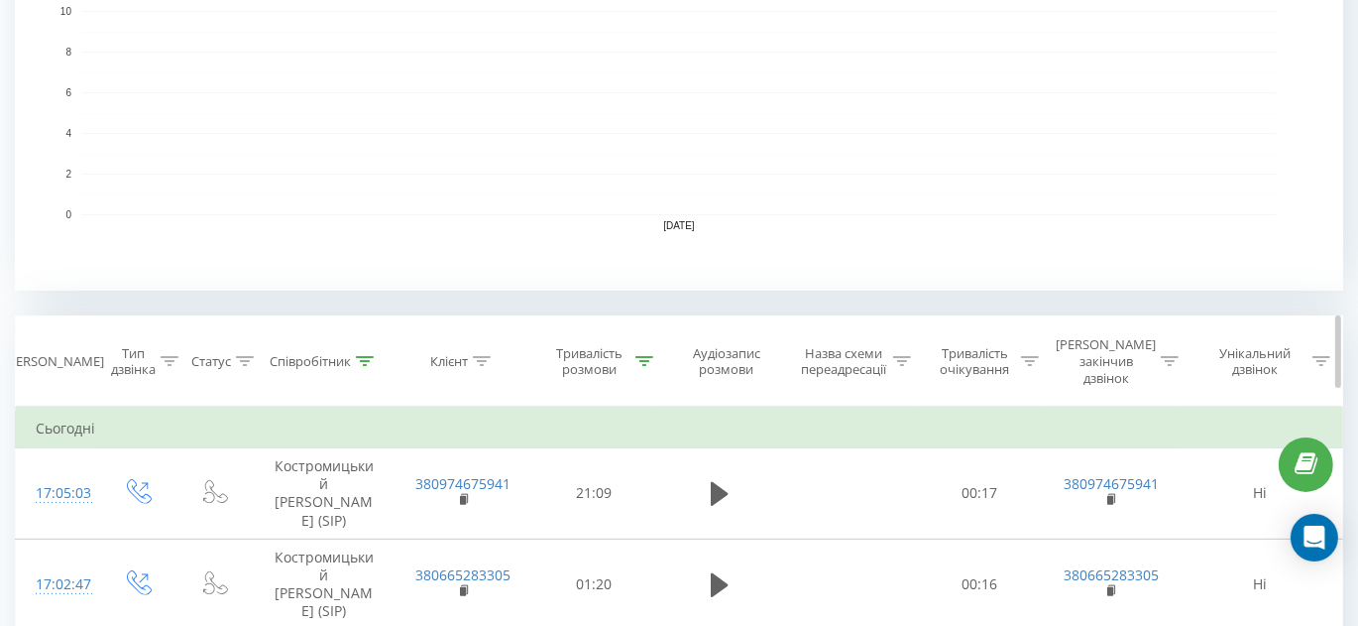
click at [645, 356] on icon at bounding box center [645, 361] width 18 height 10
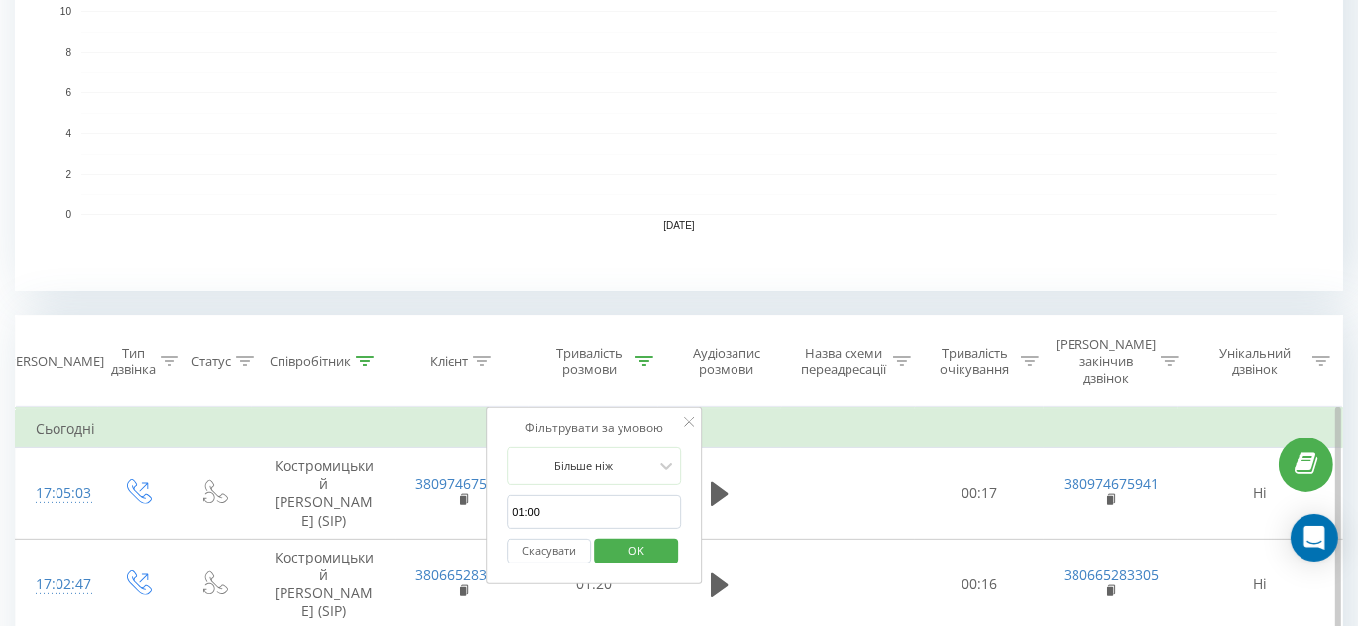
click at [539, 538] on button "Скасувати" at bounding box center [549, 550] width 84 height 25
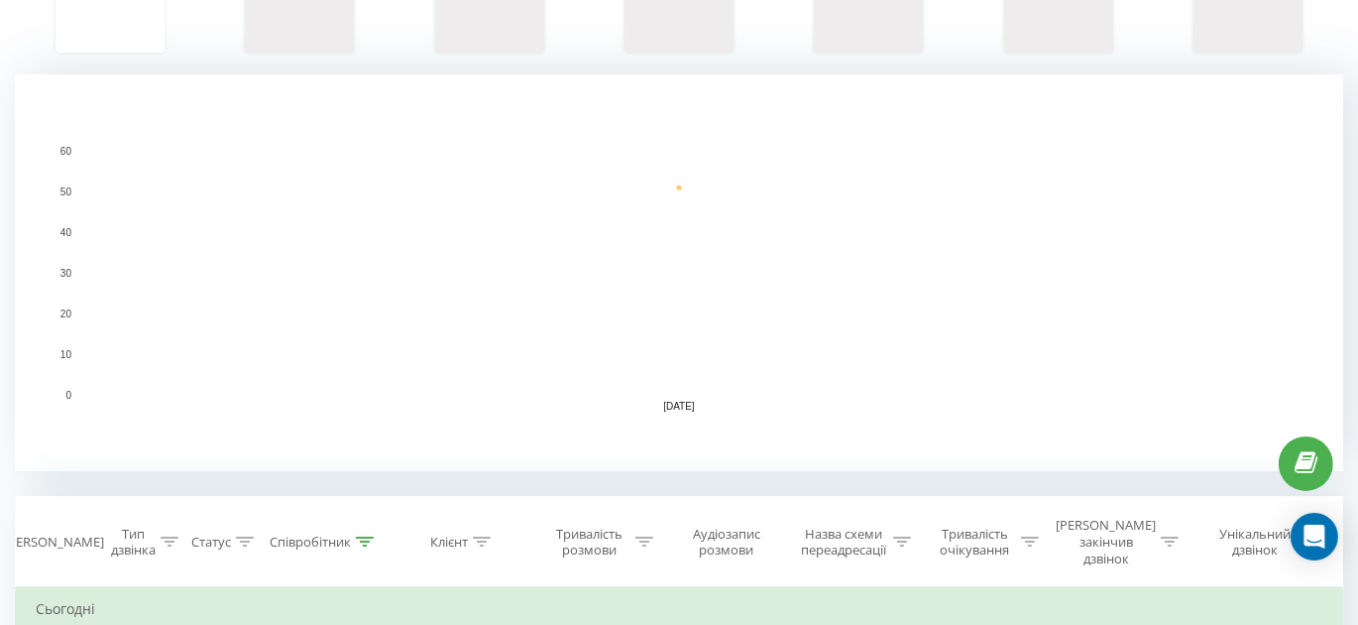
scroll to position [721, 0]
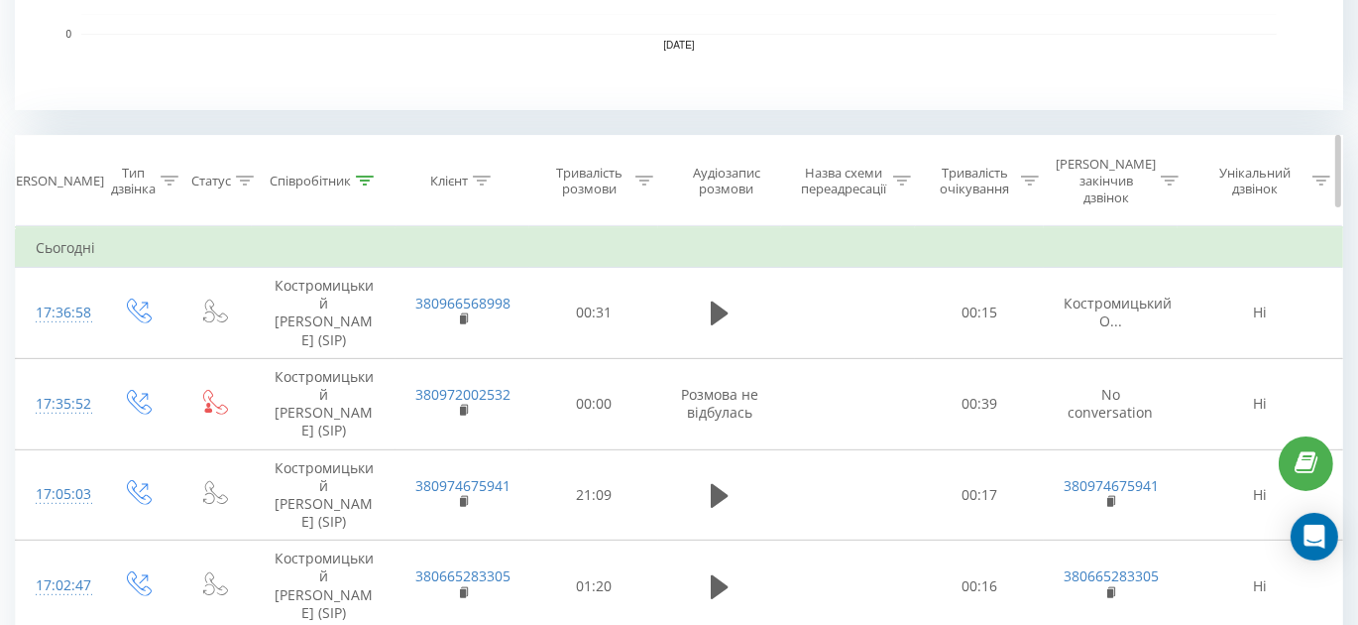
click at [647, 176] on icon at bounding box center [645, 181] width 18 height 10
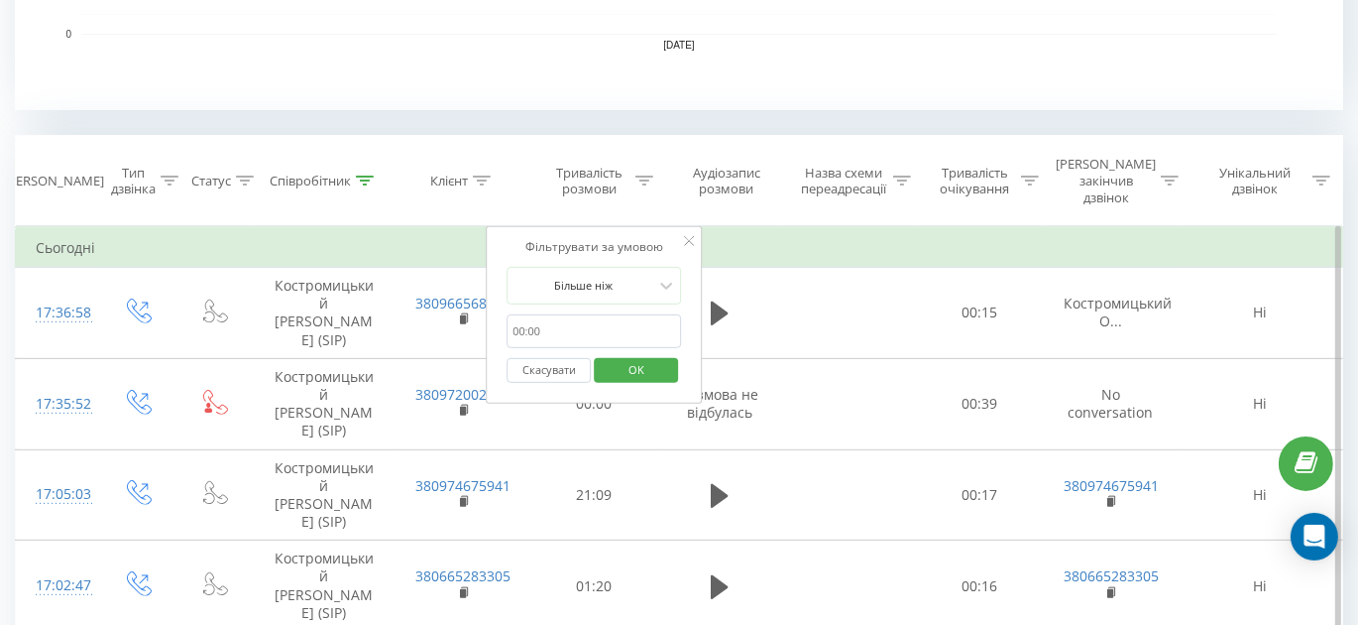
click at [573, 314] on input "01:00" at bounding box center [594, 331] width 175 height 35
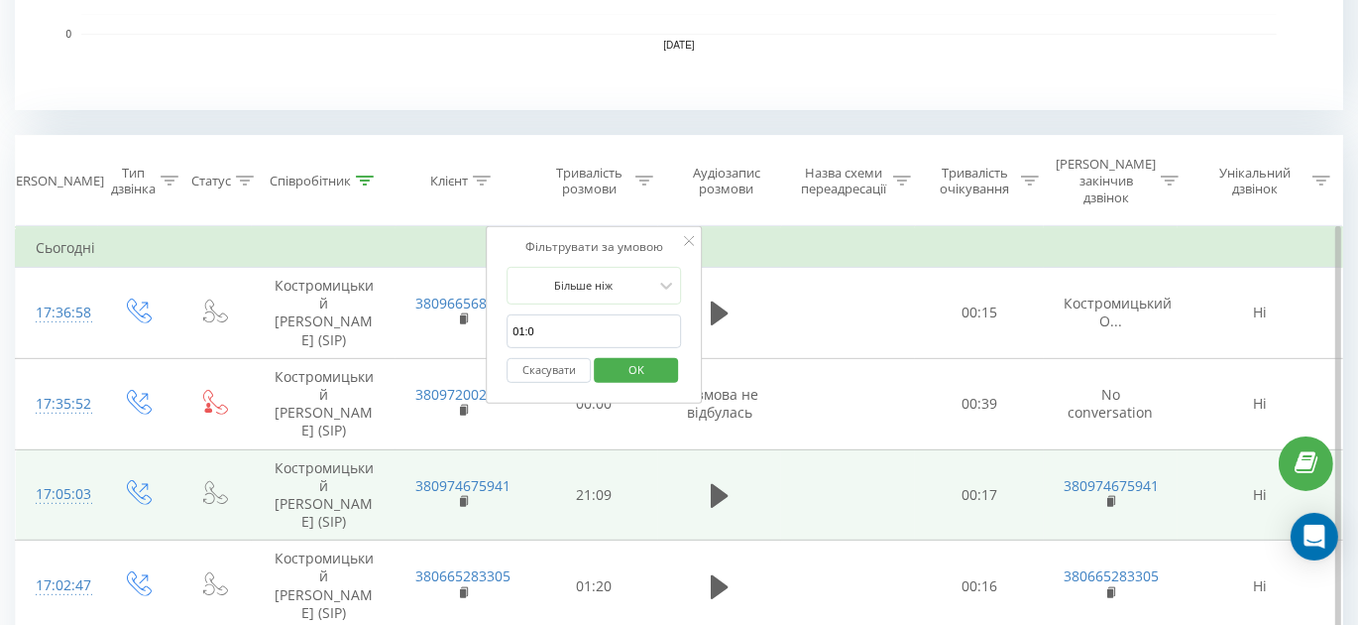
type input "01:00"
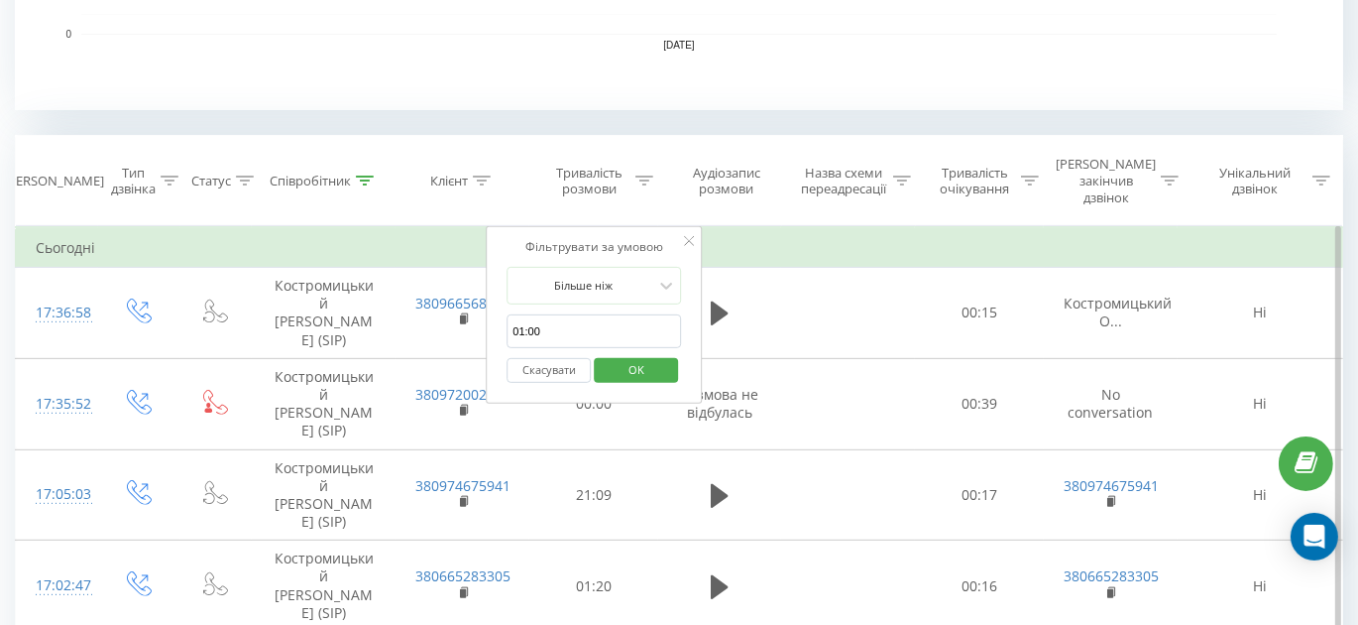
click at [659, 357] on span "OK" at bounding box center [637, 369] width 56 height 31
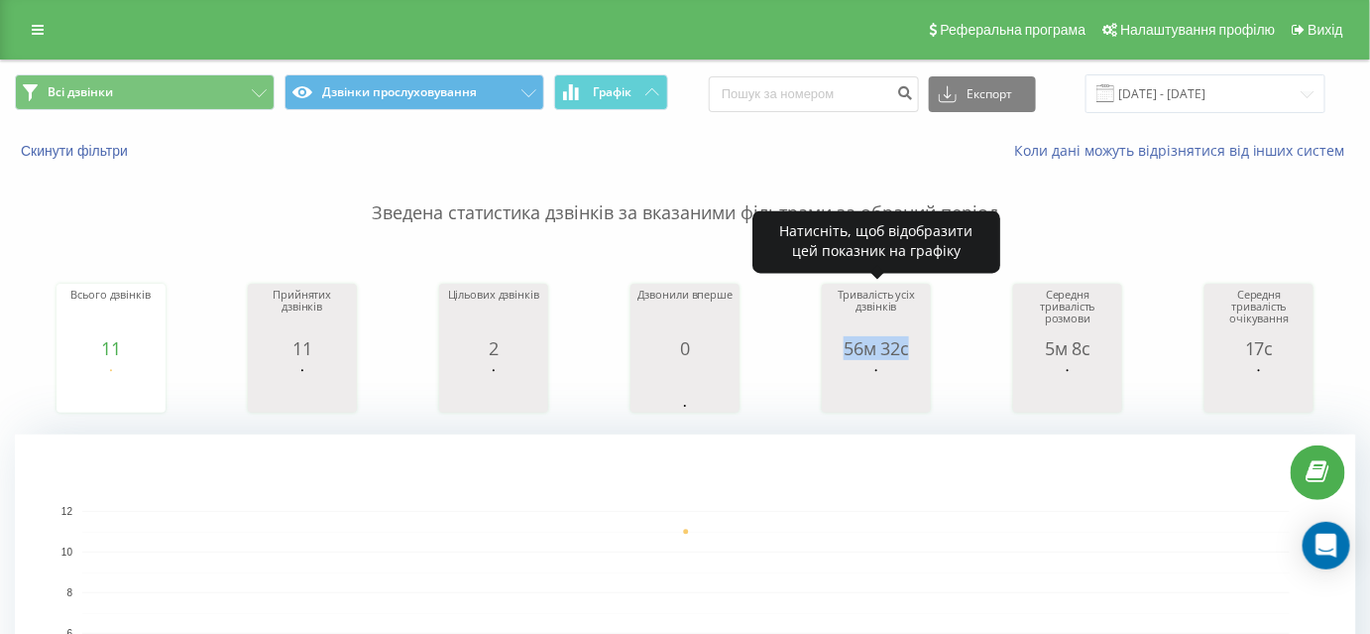
drag, startPoint x: 835, startPoint y: 347, endPoint x: 908, endPoint y: 351, distance: 73.5
click at [908, 351] on div "56м 32с" at bounding box center [876, 348] width 99 height 20
copy div "56м 32с"
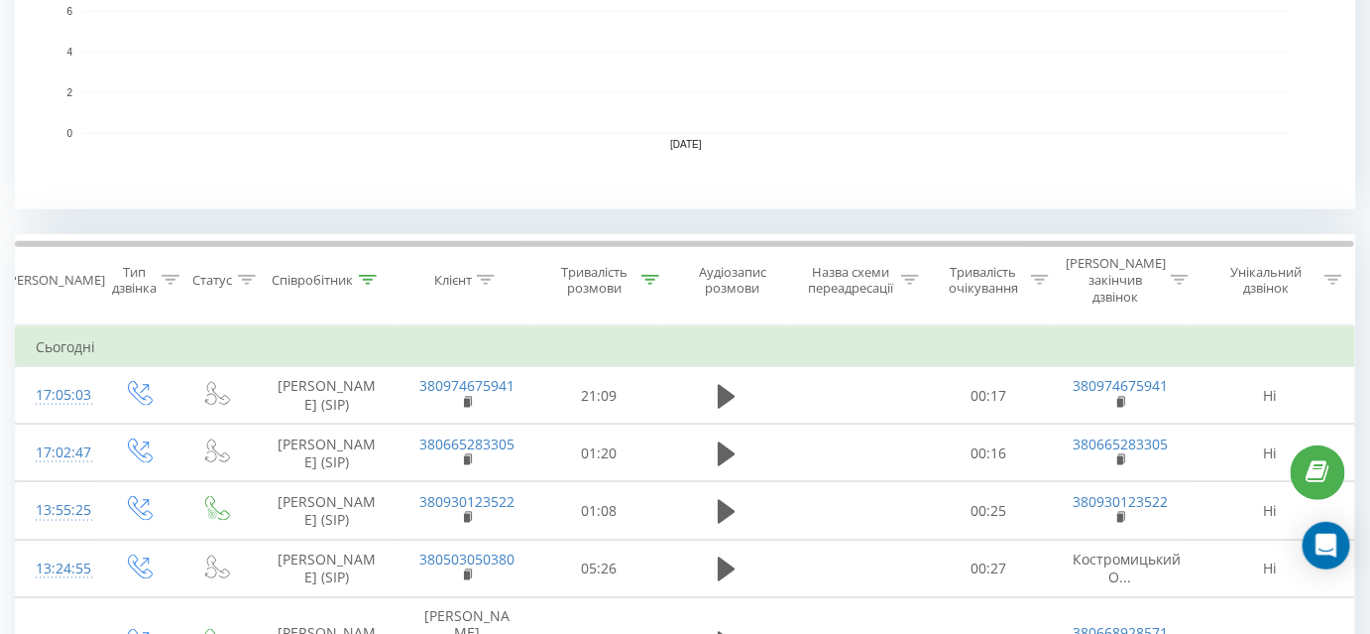
scroll to position [631, 0]
